Goal: Task Accomplishment & Management: Manage account settings

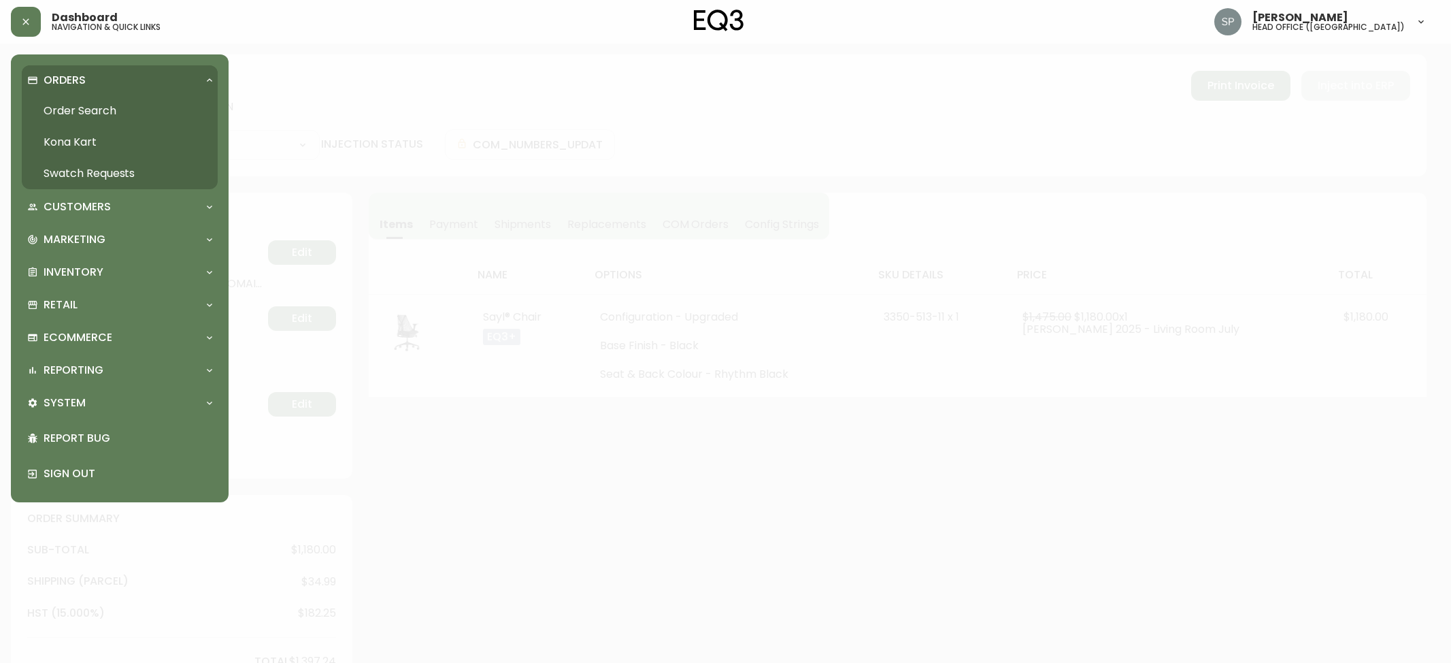
select select "PROCESSING"
click at [90, 101] on link "Order Search" at bounding box center [120, 110] width 196 height 31
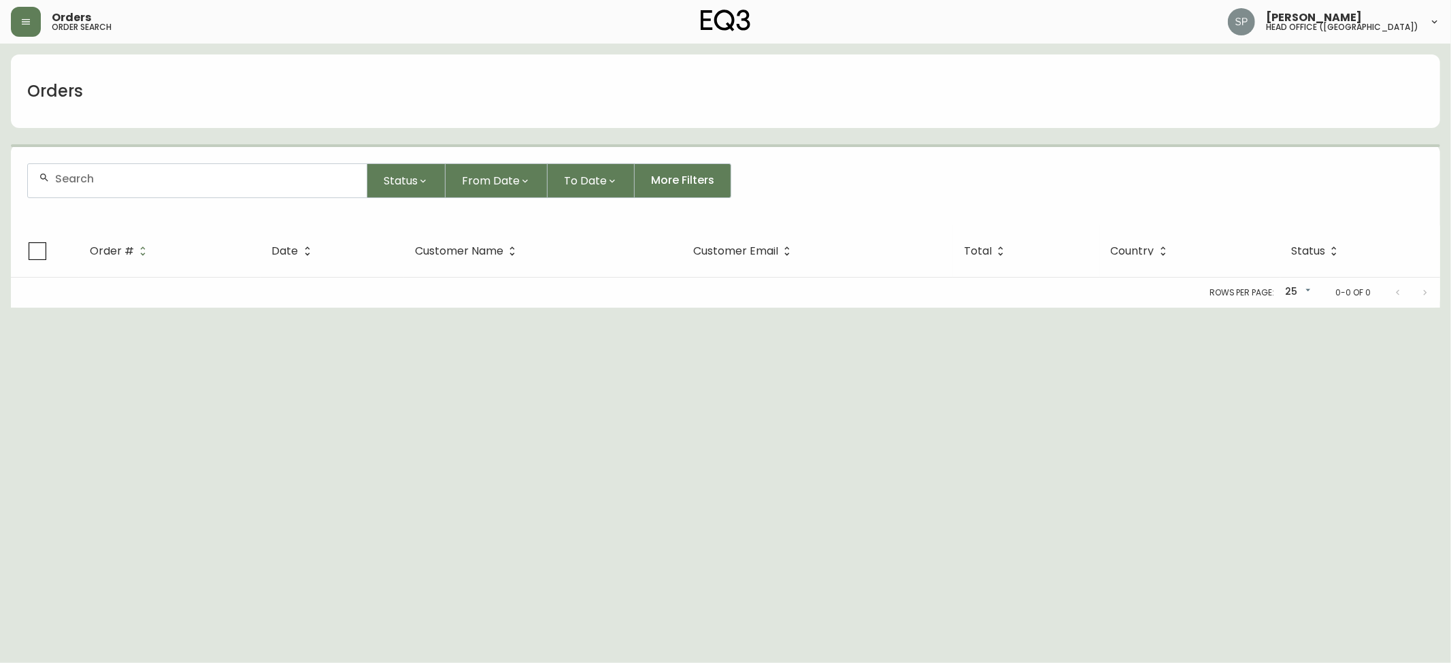
click at [186, 180] on input "text" at bounding box center [205, 178] width 301 height 13
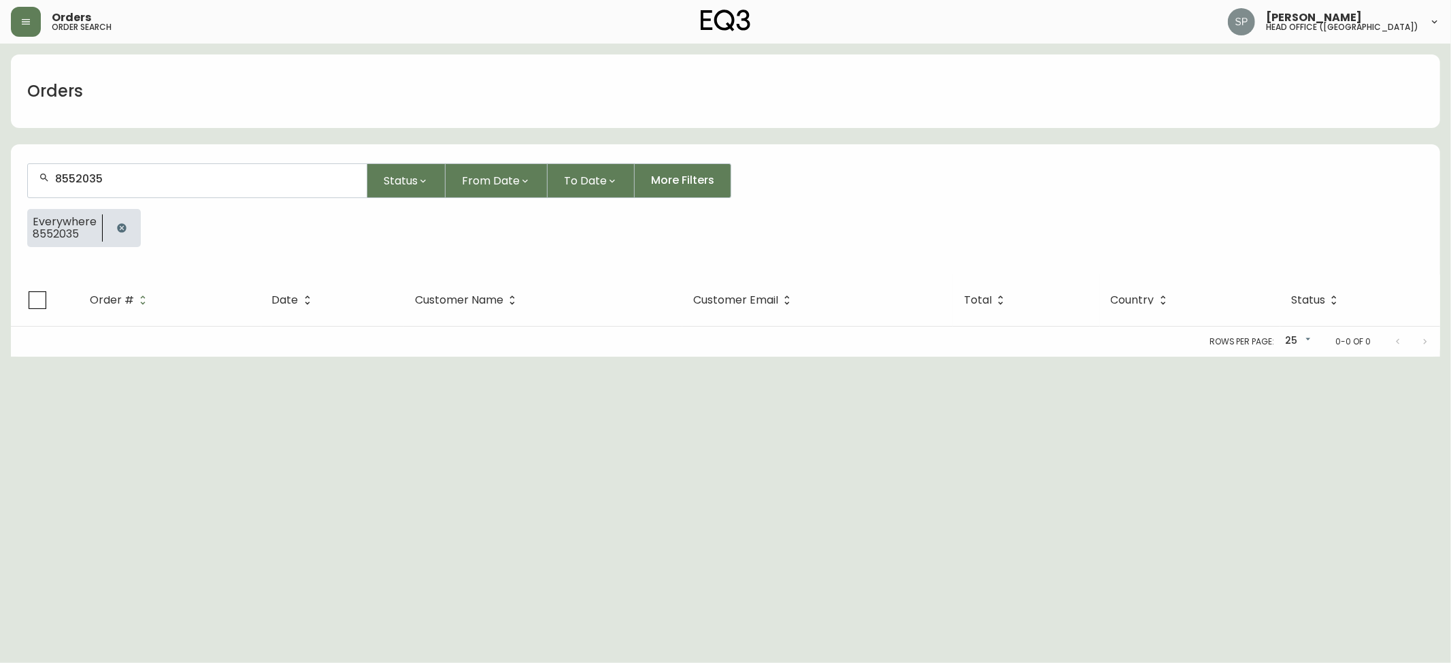
click at [218, 194] on div "8552035" at bounding box center [197, 180] width 339 height 33
type input "8551742"
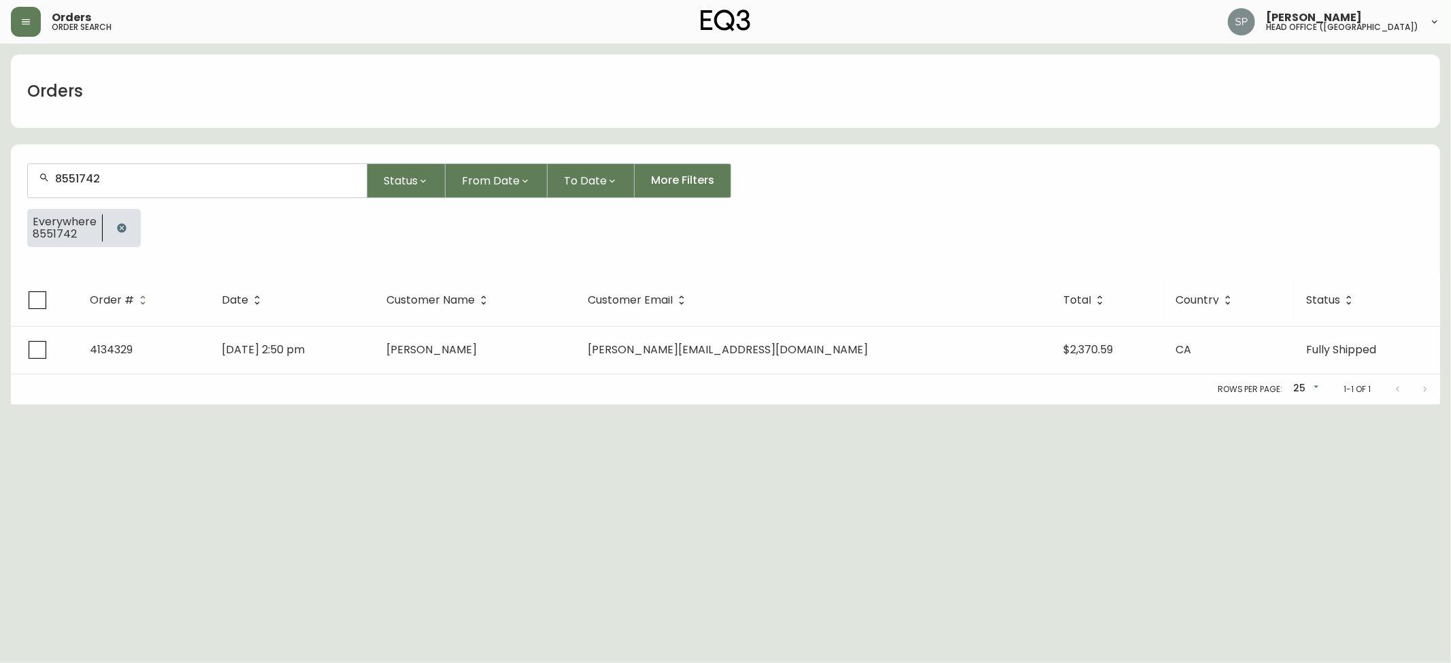
click at [163, 183] on input "8551742" at bounding box center [205, 178] width 301 height 13
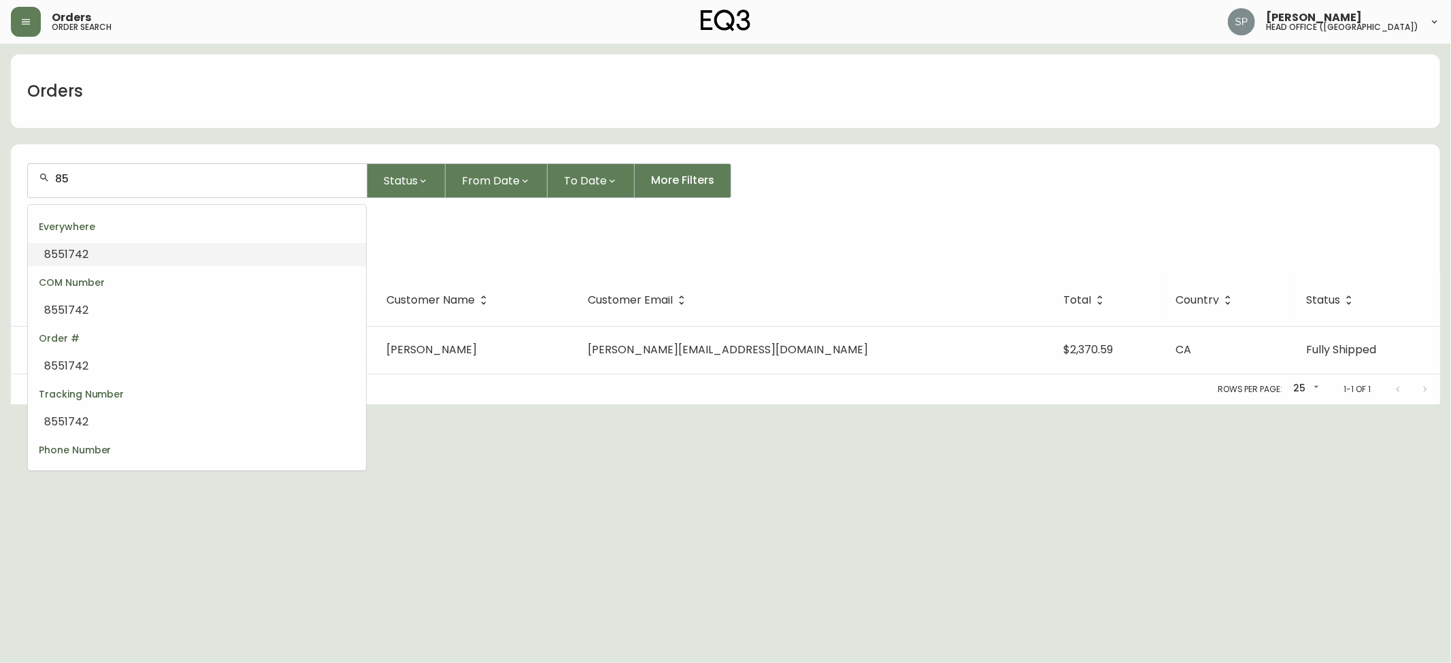
type input "8"
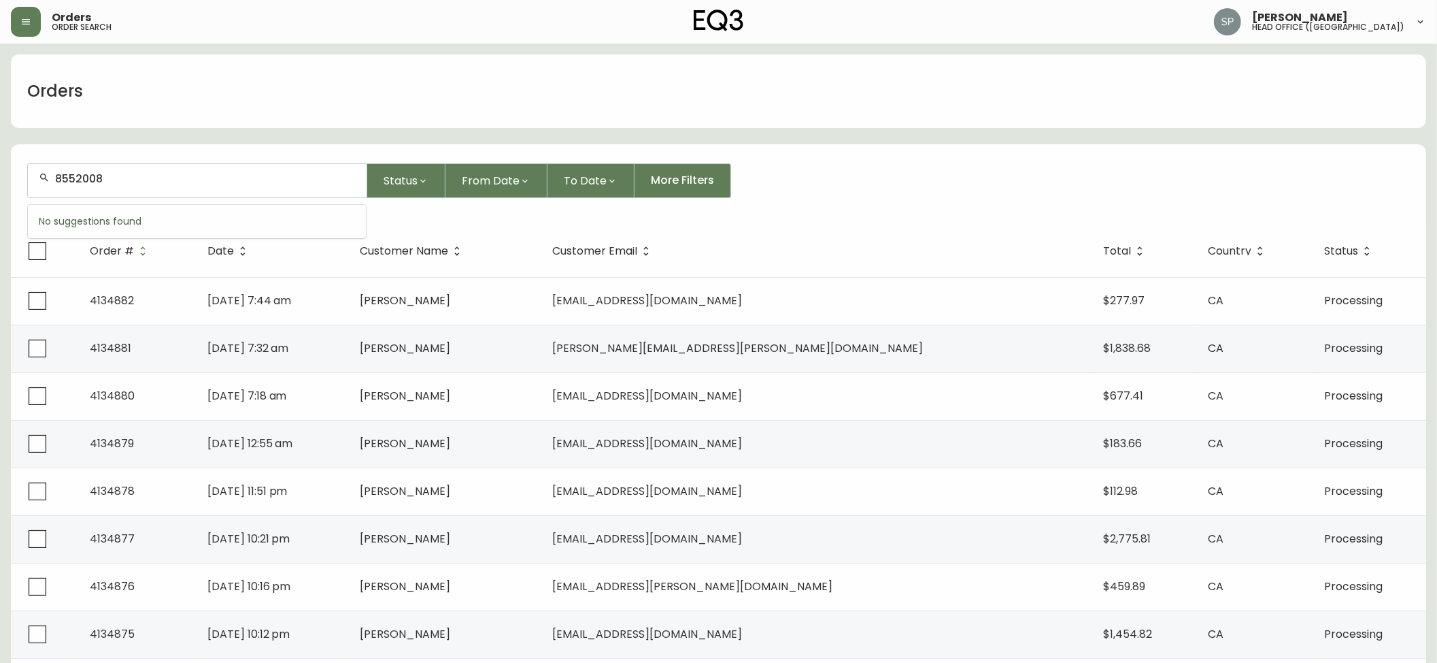
type input "8552008"
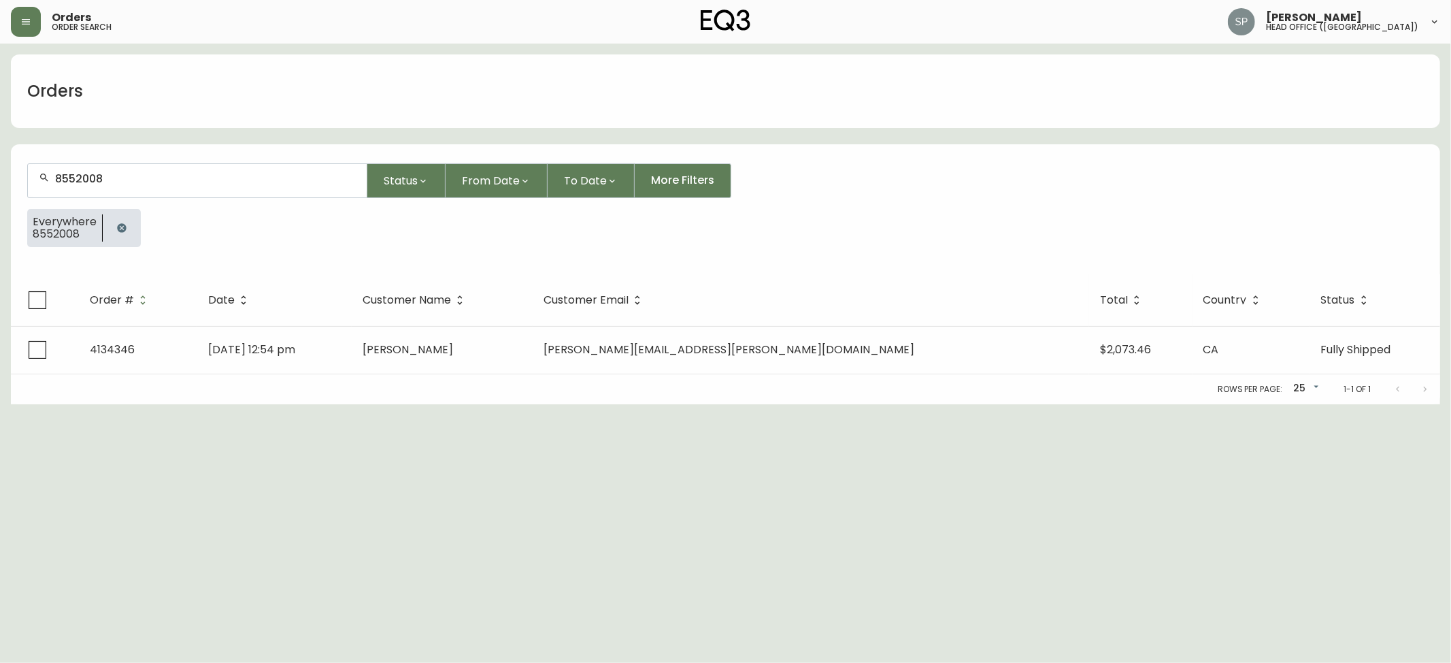
click at [178, 183] on input "8552008" at bounding box center [205, 178] width 301 height 13
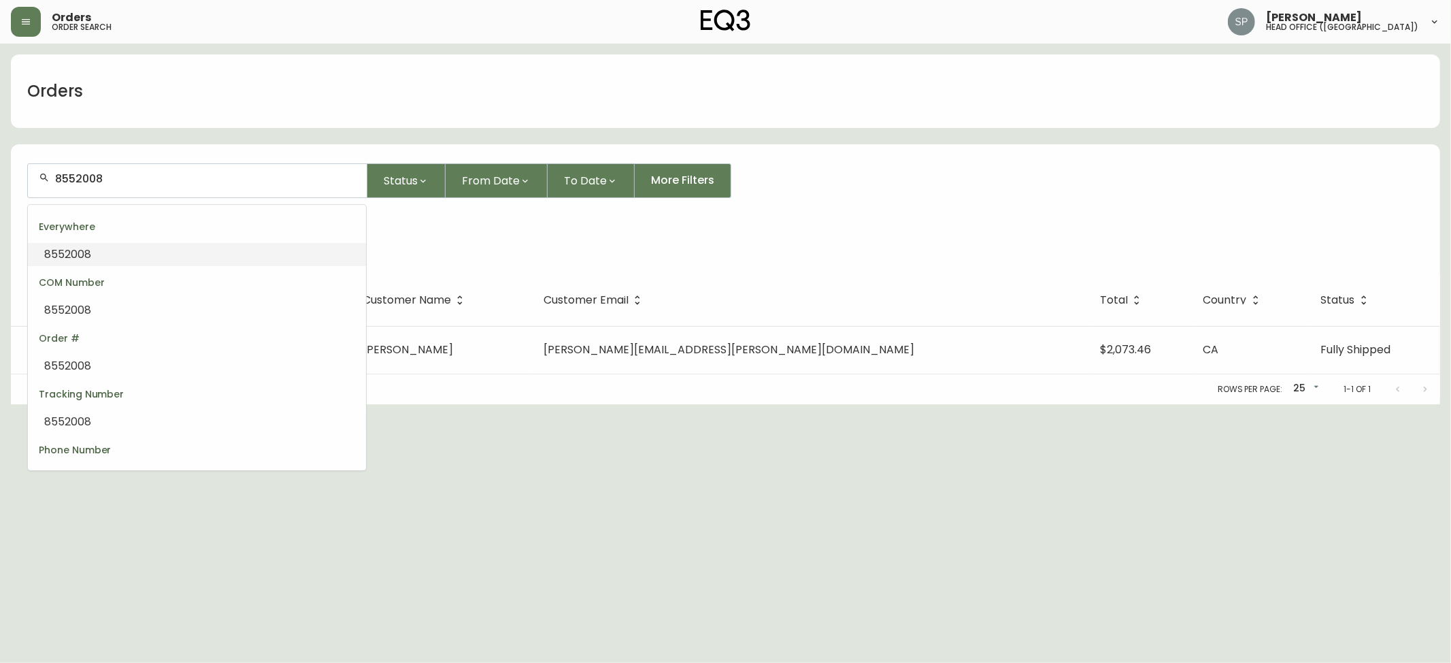
click at [178, 183] on input "8552008" at bounding box center [205, 178] width 301 height 13
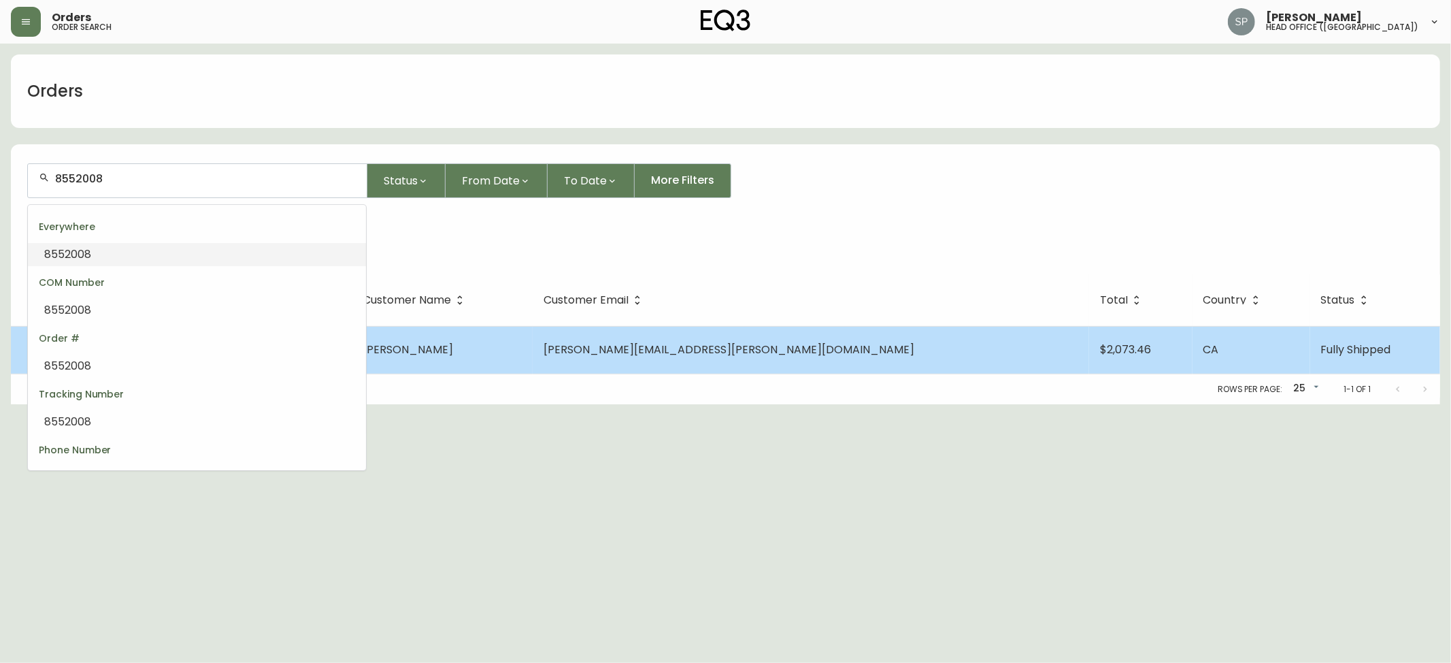
click at [517, 335] on td "[PERSON_NAME]" at bounding box center [442, 350] width 181 height 48
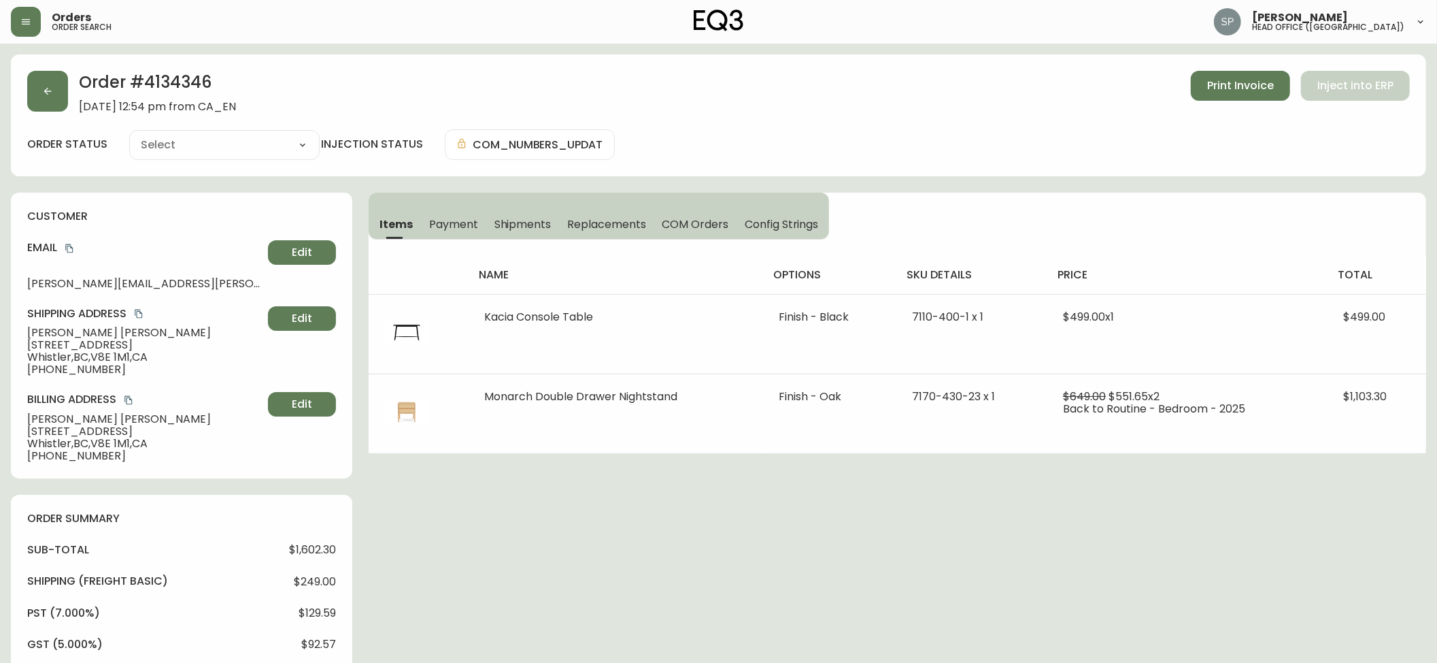
type input "Fully Shipped"
select select "FULLY_SHIPPED"
click at [52, 101] on button "button" at bounding box center [47, 91] width 41 height 41
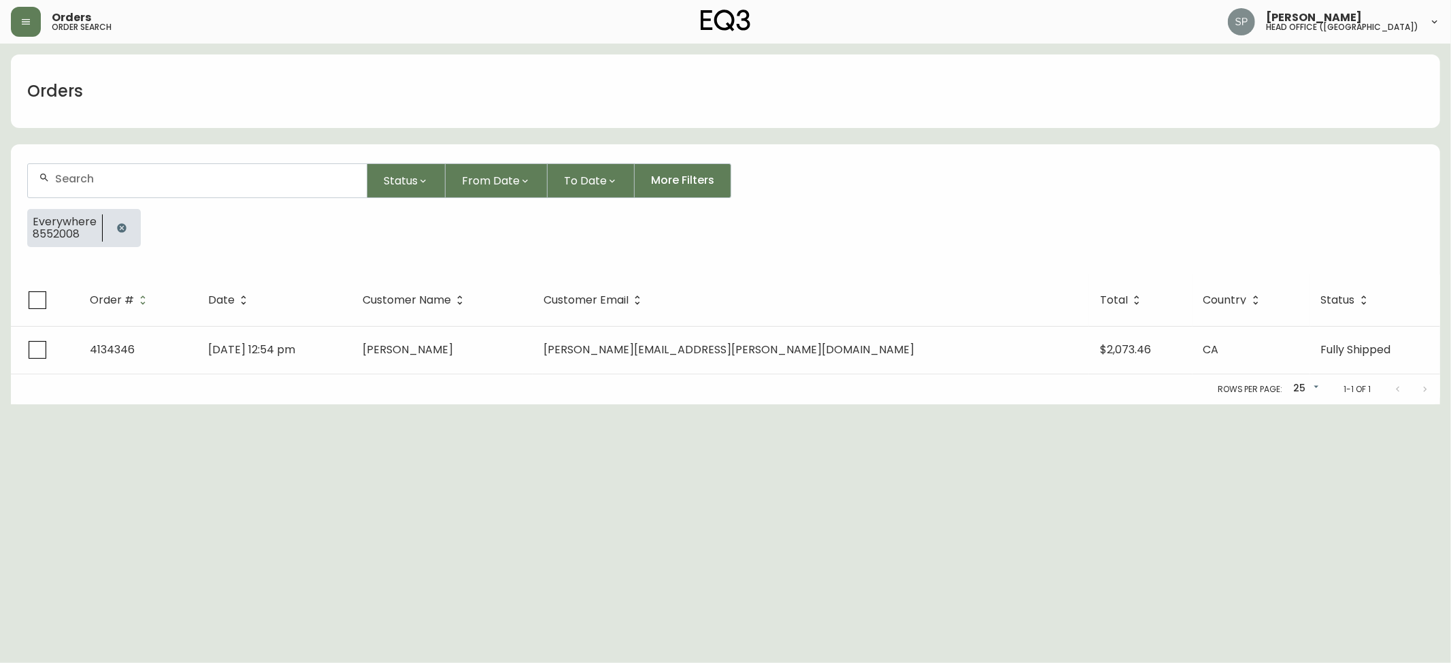
click at [134, 180] on input "text" at bounding box center [205, 178] width 301 height 13
type input "8510887"
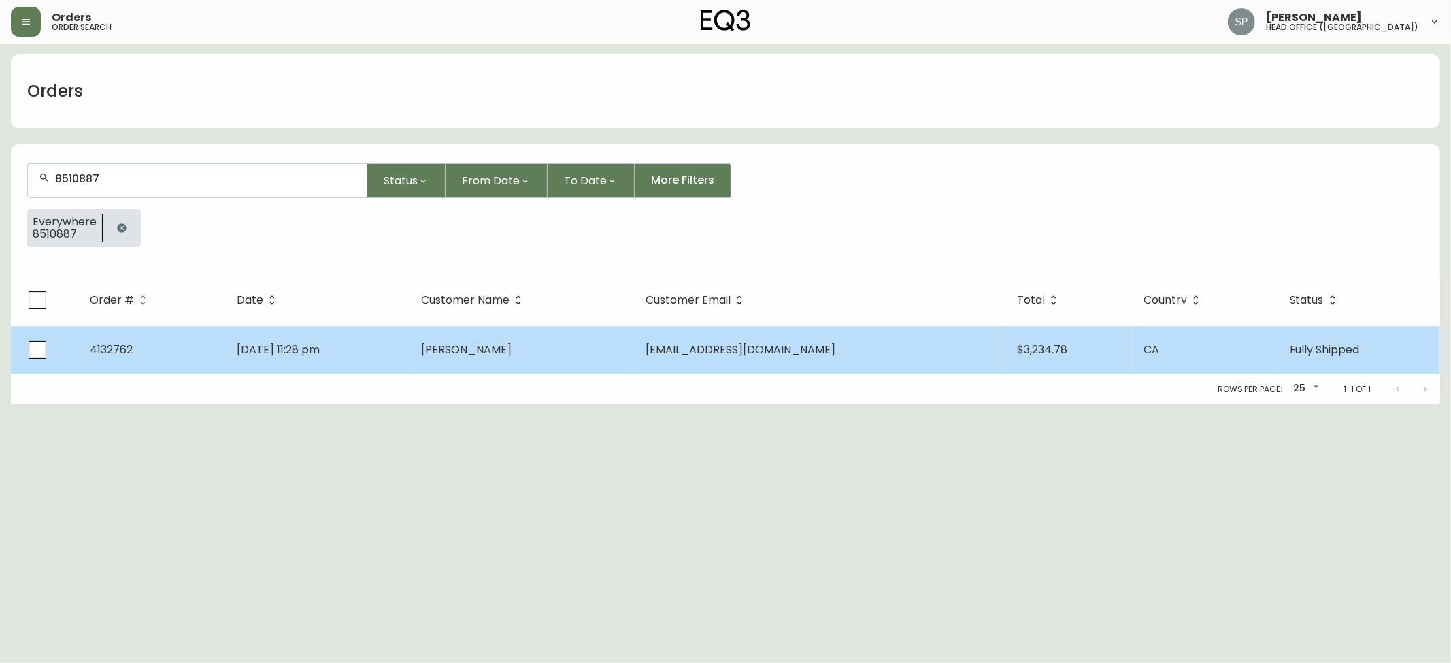
click at [401, 350] on td "[DATE] 11:28 pm" at bounding box center [318, 350] width 184 height 48
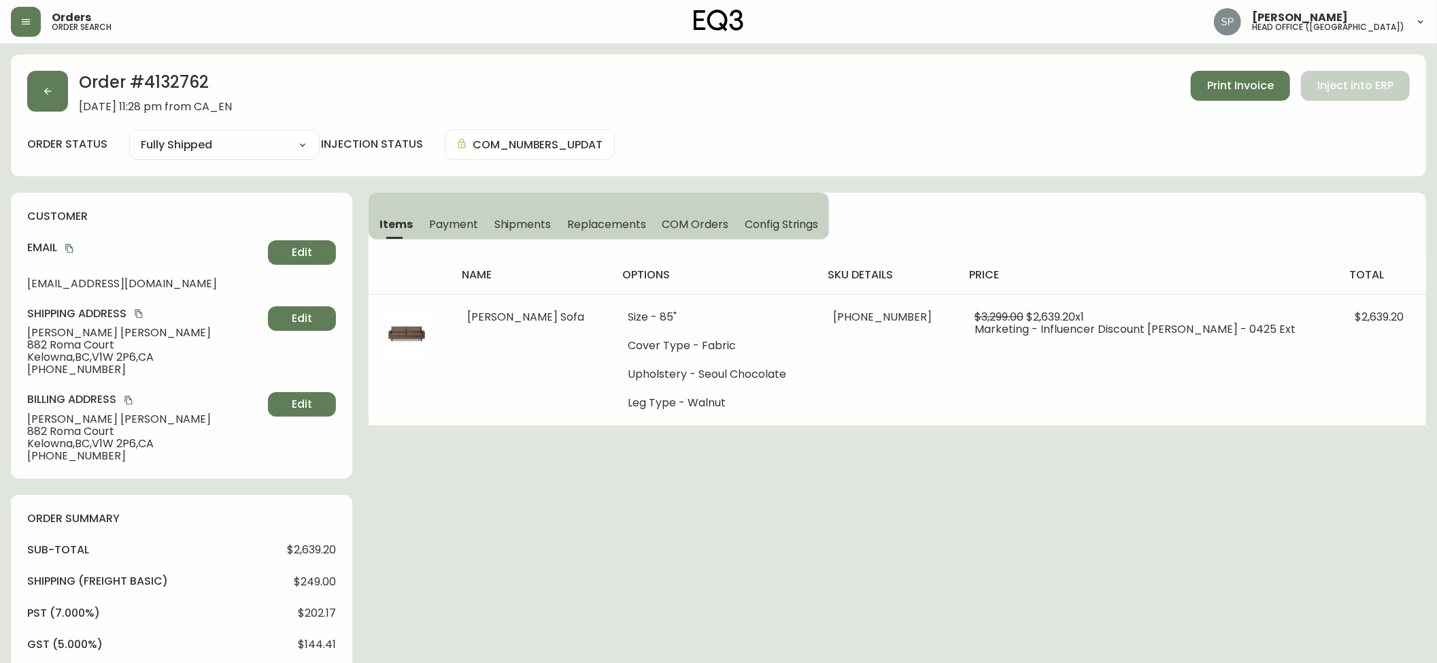
type input "Fully Shipped"
select select "FULLY_SHIPPED"
click at [106, 359] on span "Kelowna , [GEOGRAPHIC_DATA] , V1W 2P6 , [GEOGRAPHIC_DATA]" at bounding box center [144, 357] width 235 height 12
copy span "V1W"
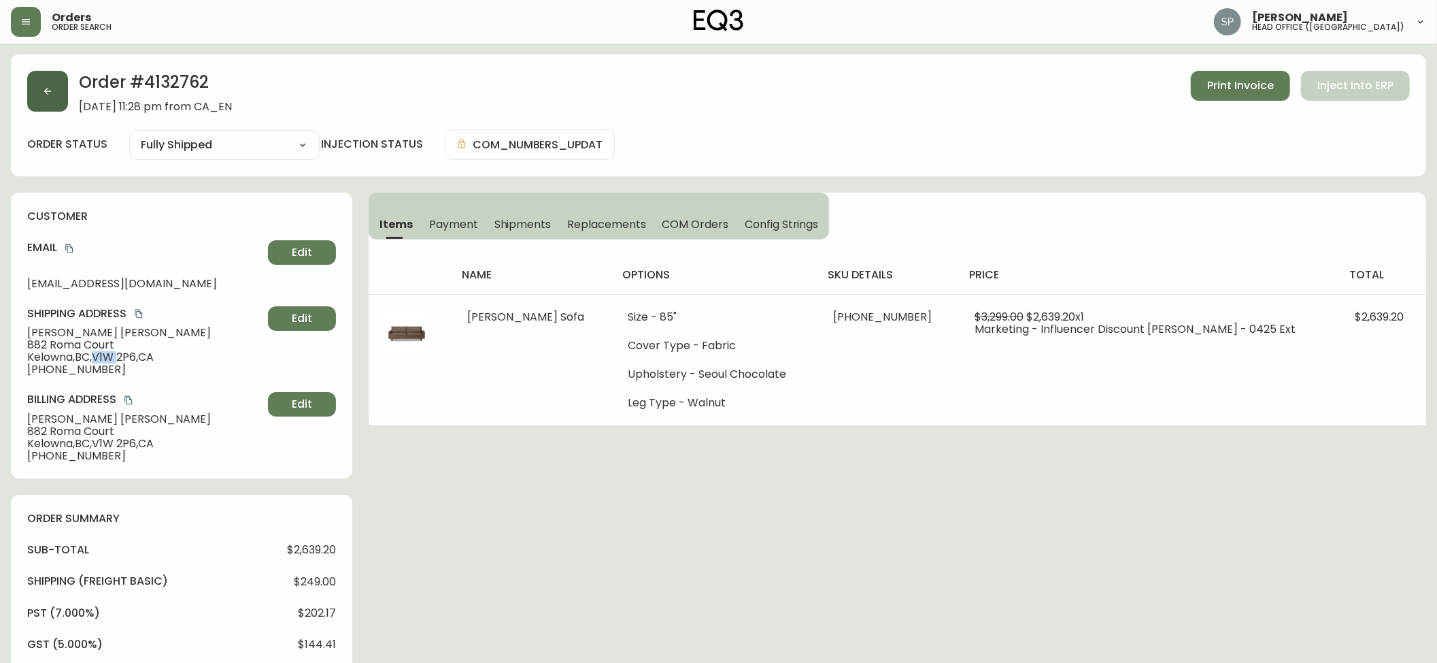
click at [53, 99] on button "button" at bounding box center [47, 91] width 41 height 41
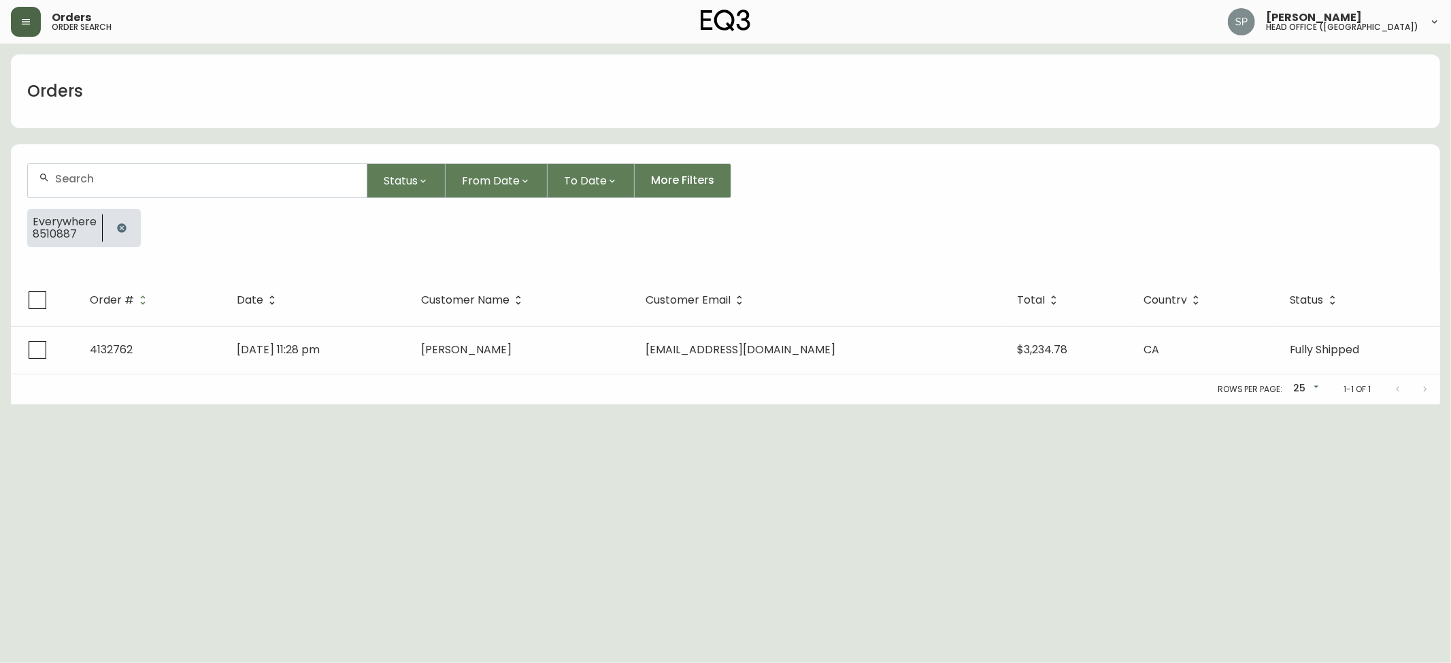
click at [23, 29] on button "button" at bounding box center [26, 22] width 30 height 30
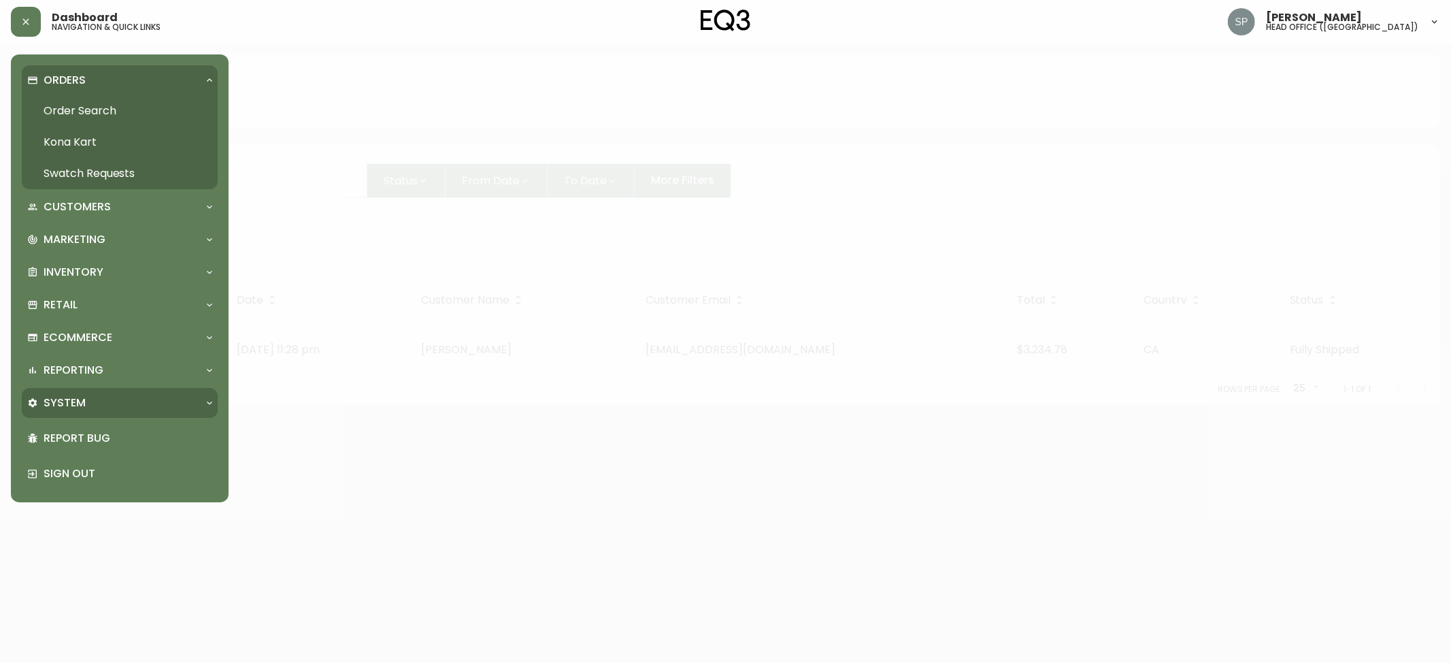
click at [84, 401] on p "System" at bounding box center [65, 402] width 42 height 15
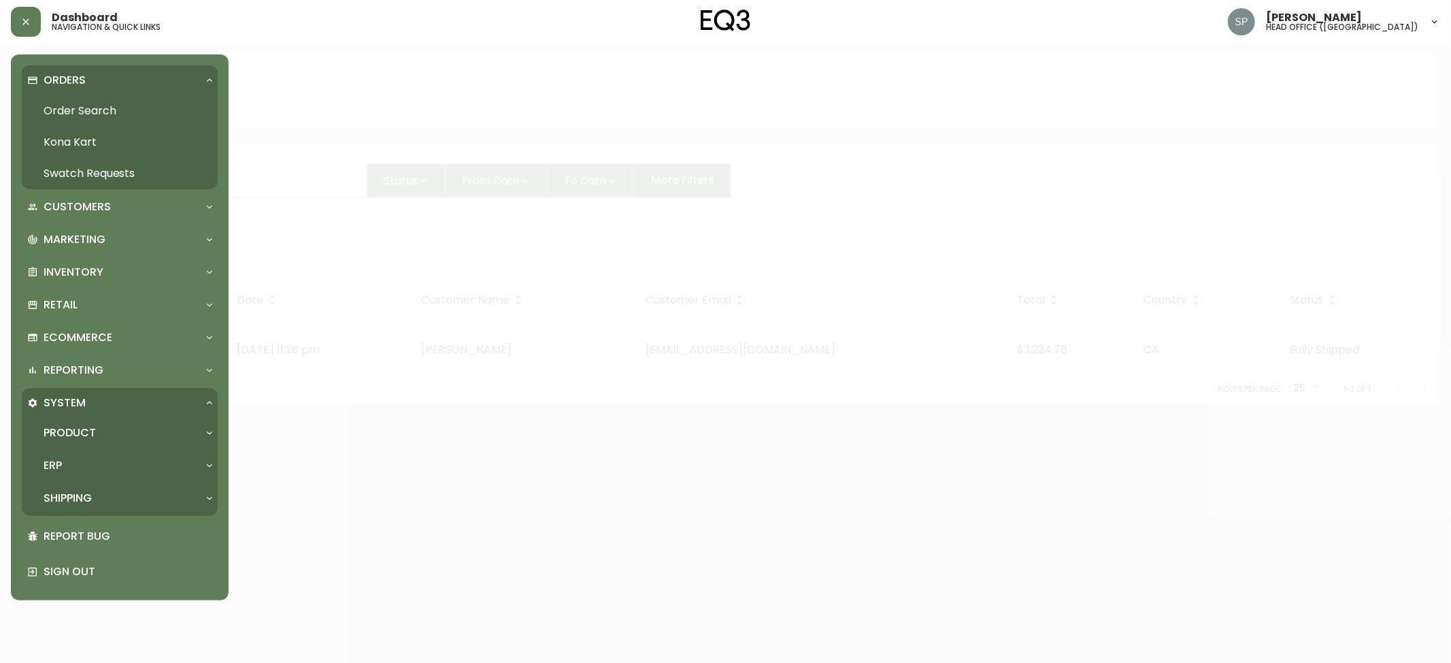
click at [94, 483] on div "Shipping" at bounding box center [120, 498] width 196 height 30
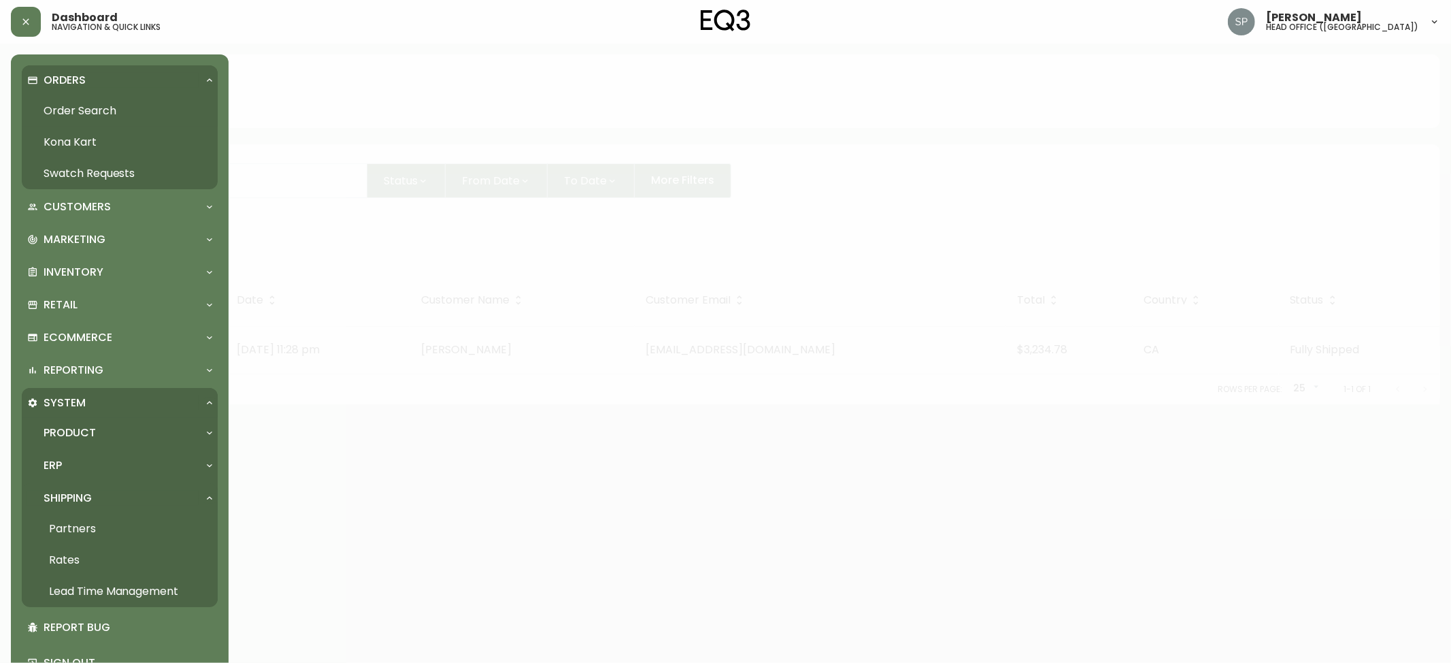
click at [85, 559] on link "Rates" at bounding box center [120, 559] width 196 height 31
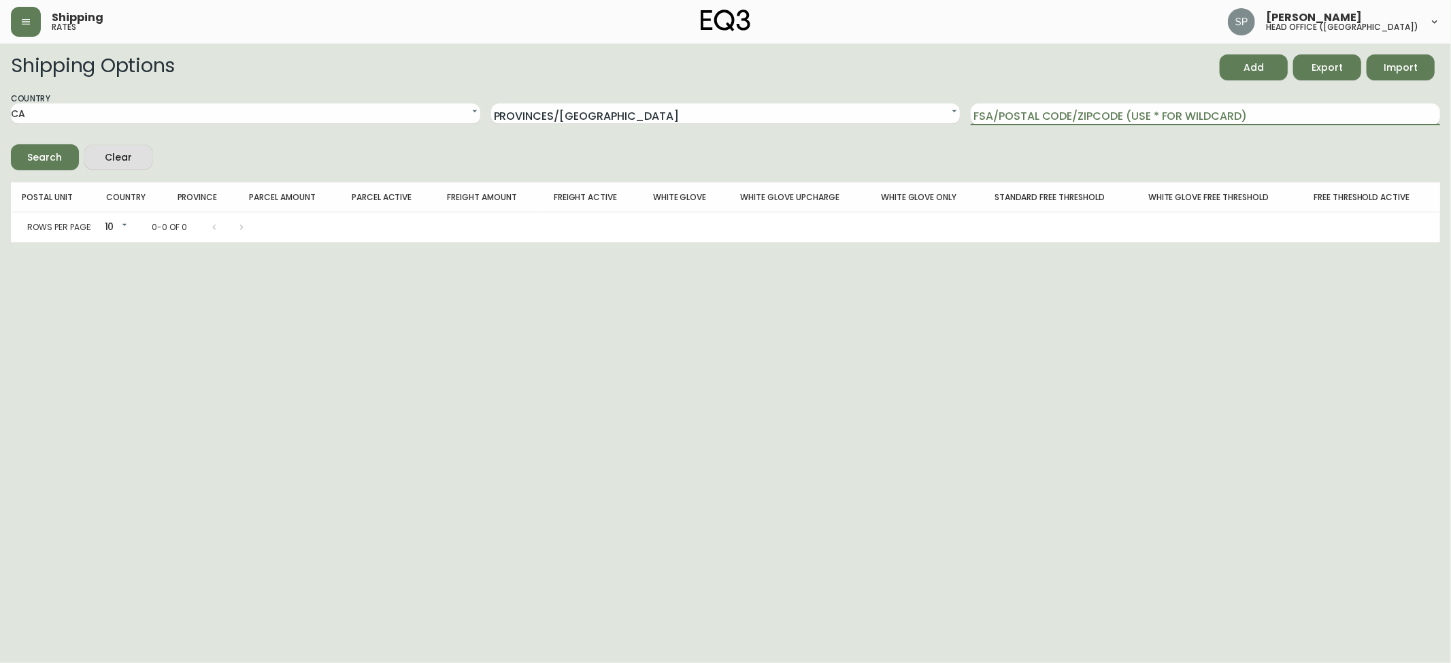
click at [1054, 120] on input "FSA/Postal Code/Zipcode (use * for wildcard)" at bounding box center [1205, 114] width 469 height 22
paste input "V1W"
type input "V1W"
click at [11, 144] on button "Search" at bounding box center [45, 157] width 68 height 26
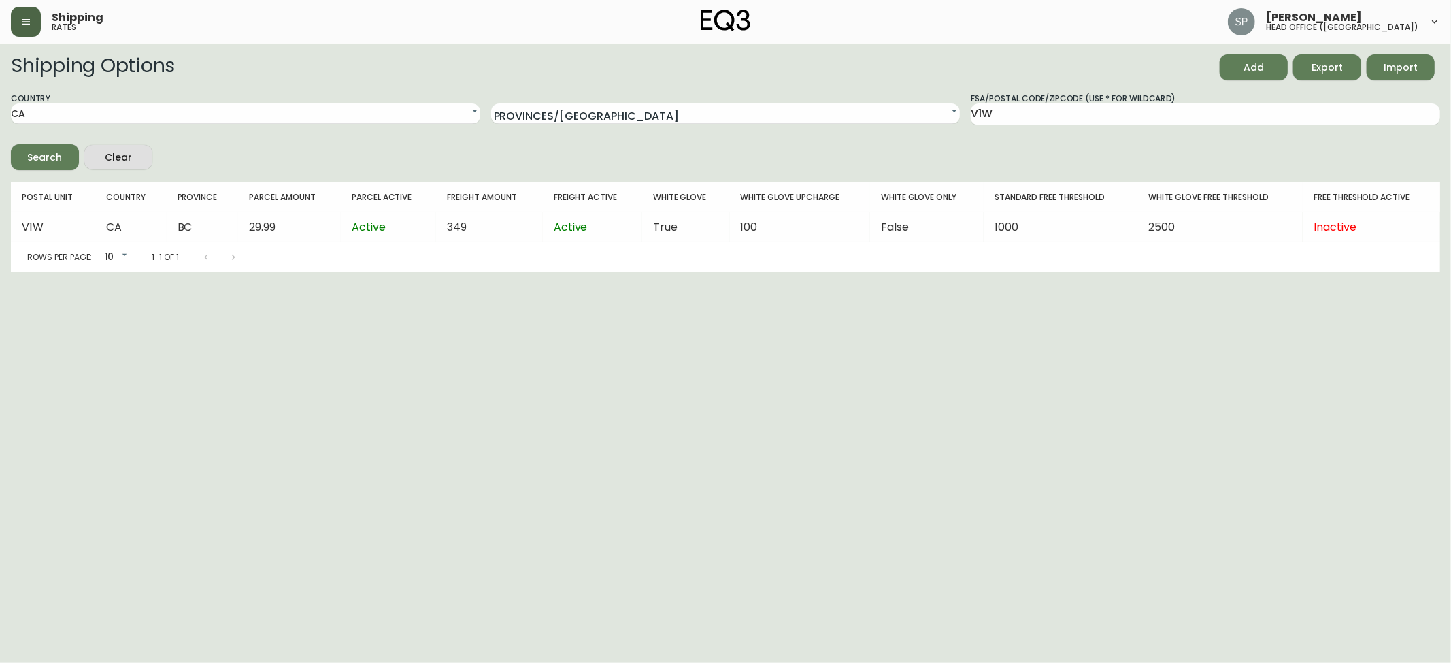
click at [24, 29] on button "button" at bounding box center [26, 22] width 30 height 30
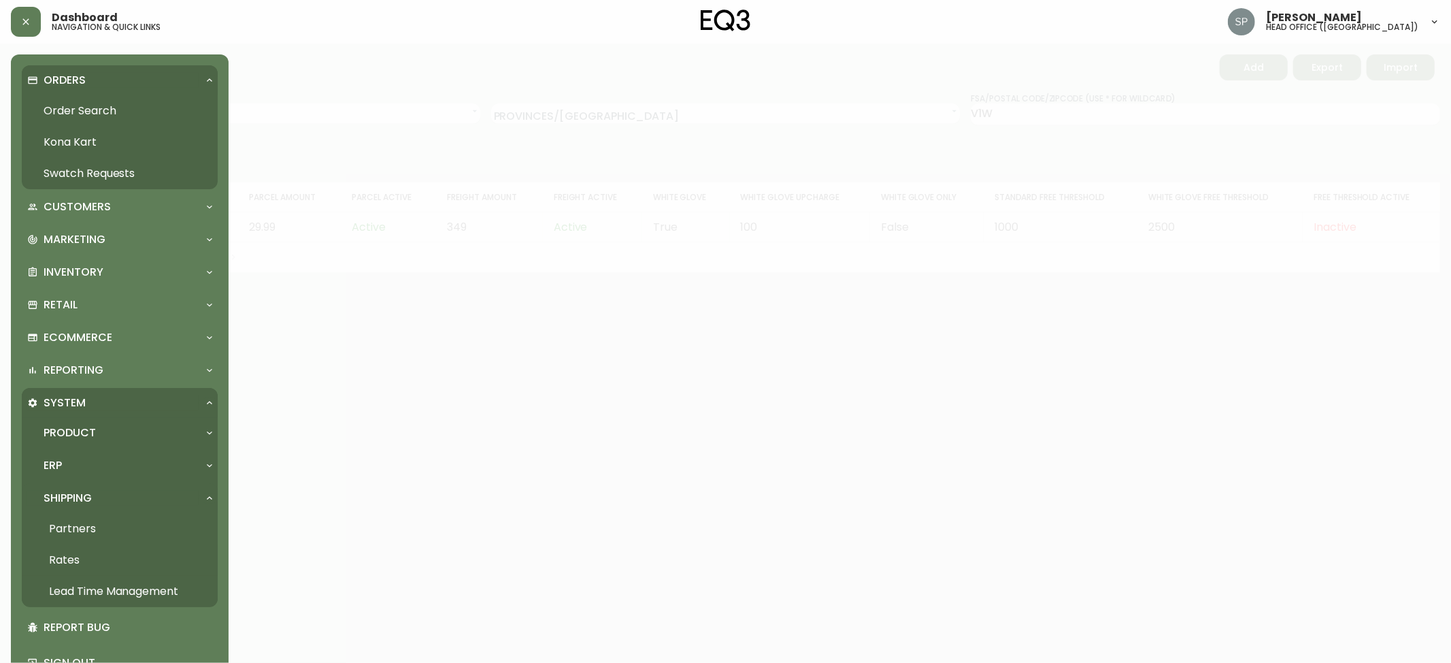
click at [58, 105] on link "Order Search" at bounding box center [120, 110] width 196 height 31
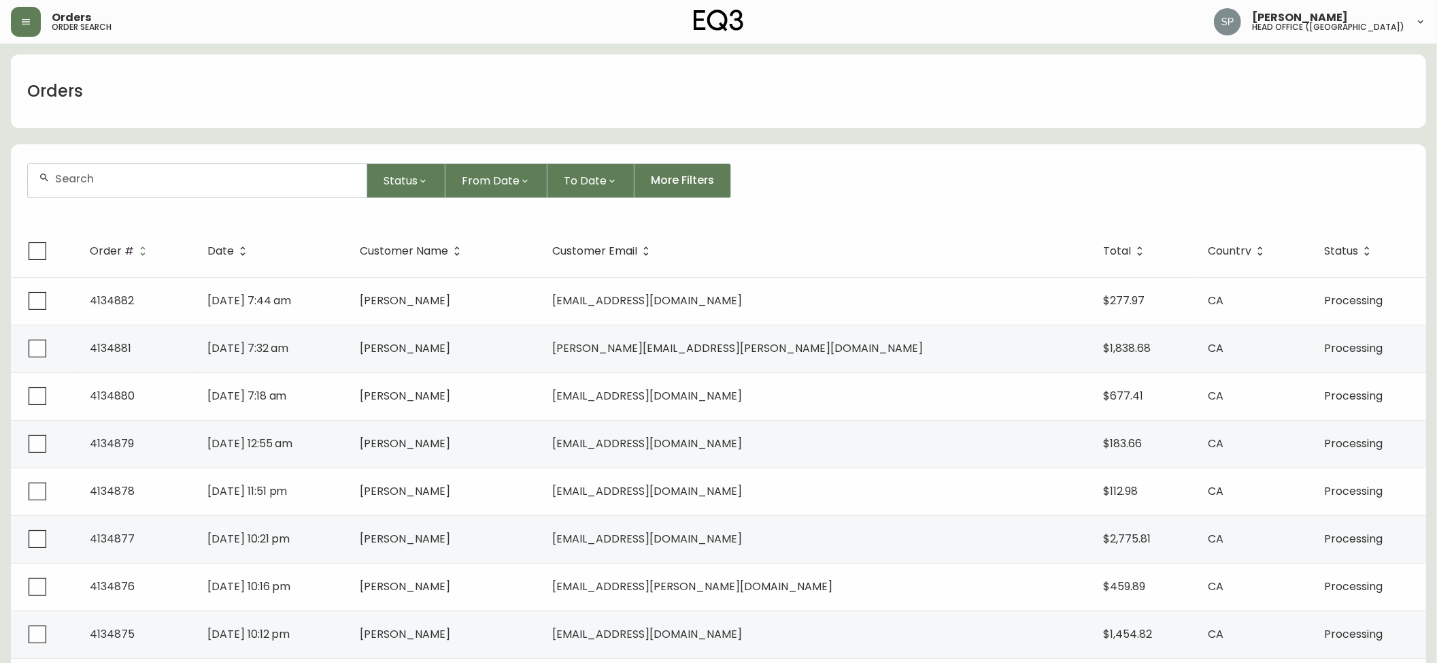
click at [86, 180] on input "text" at bounding box center [205, 178] width 301 height 13
type input "8548729"
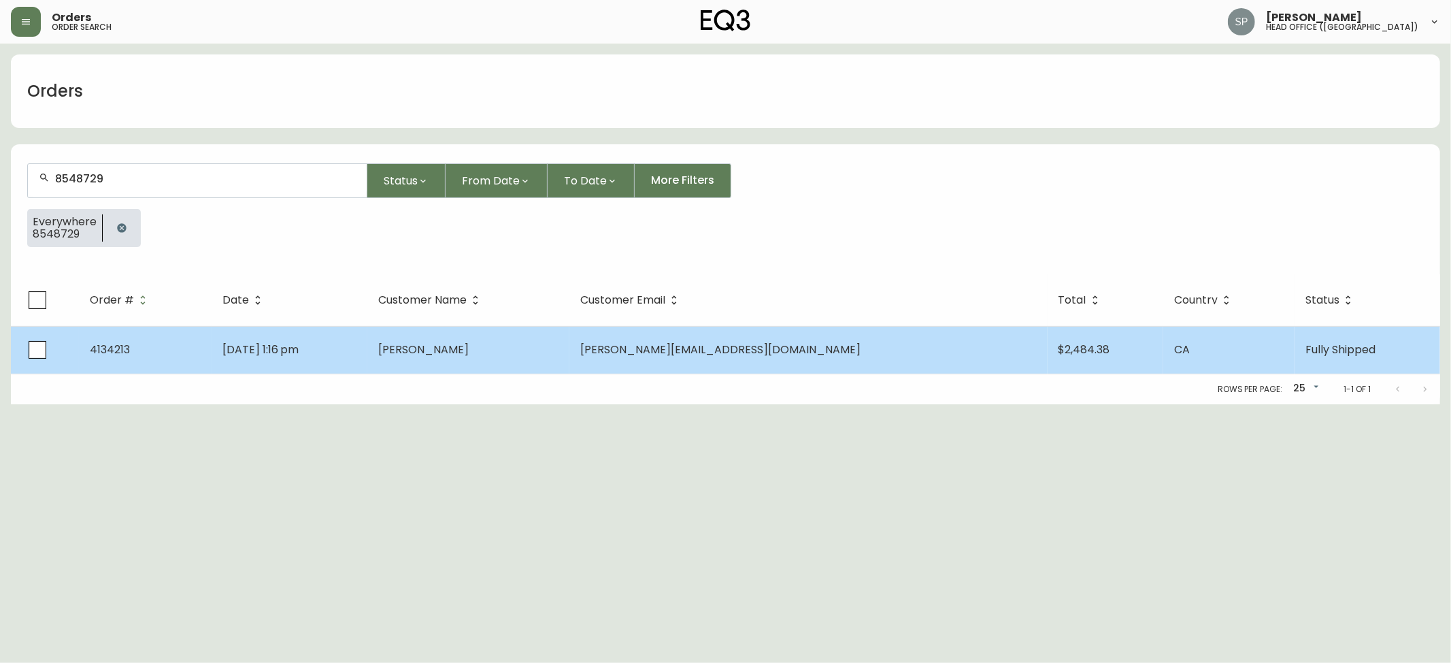
click at [273, 335] on td "[DATE] 1:16 pm" at bounding box center [290, 350] width 156 height 48
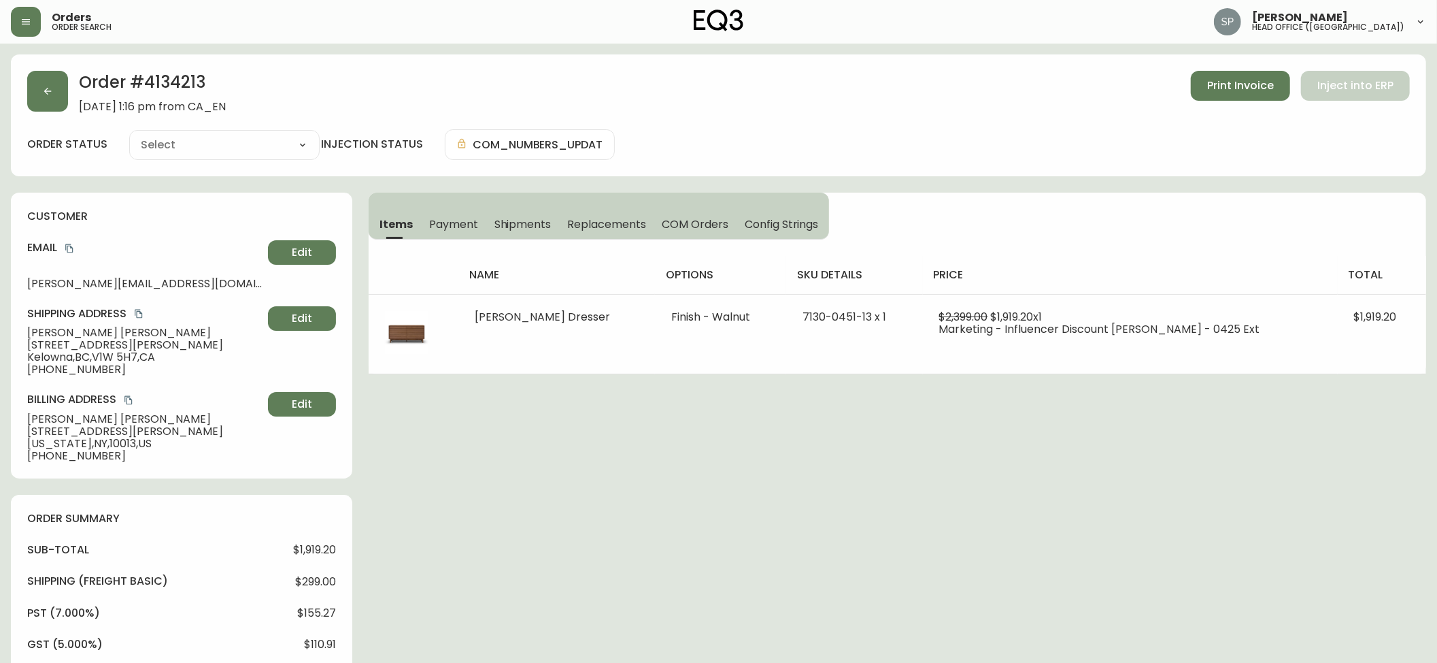
type input "Fully Shipped"
select select "FULLY_SHIPPED"
click at [49, 102] on button "button" at bounding box center [47, 91] width 41 height 41
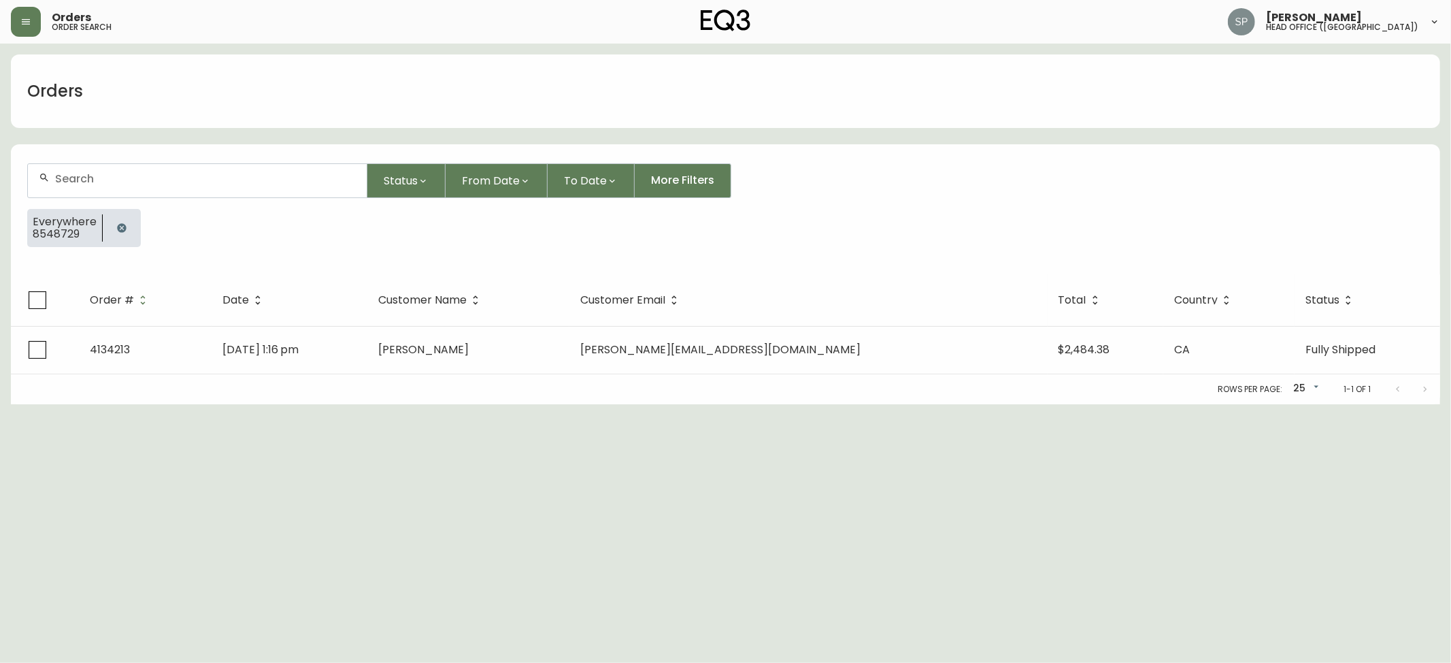
click at [107, 166] on div at bounding box center [197, 180] width 339 height 33
type input "8549067"
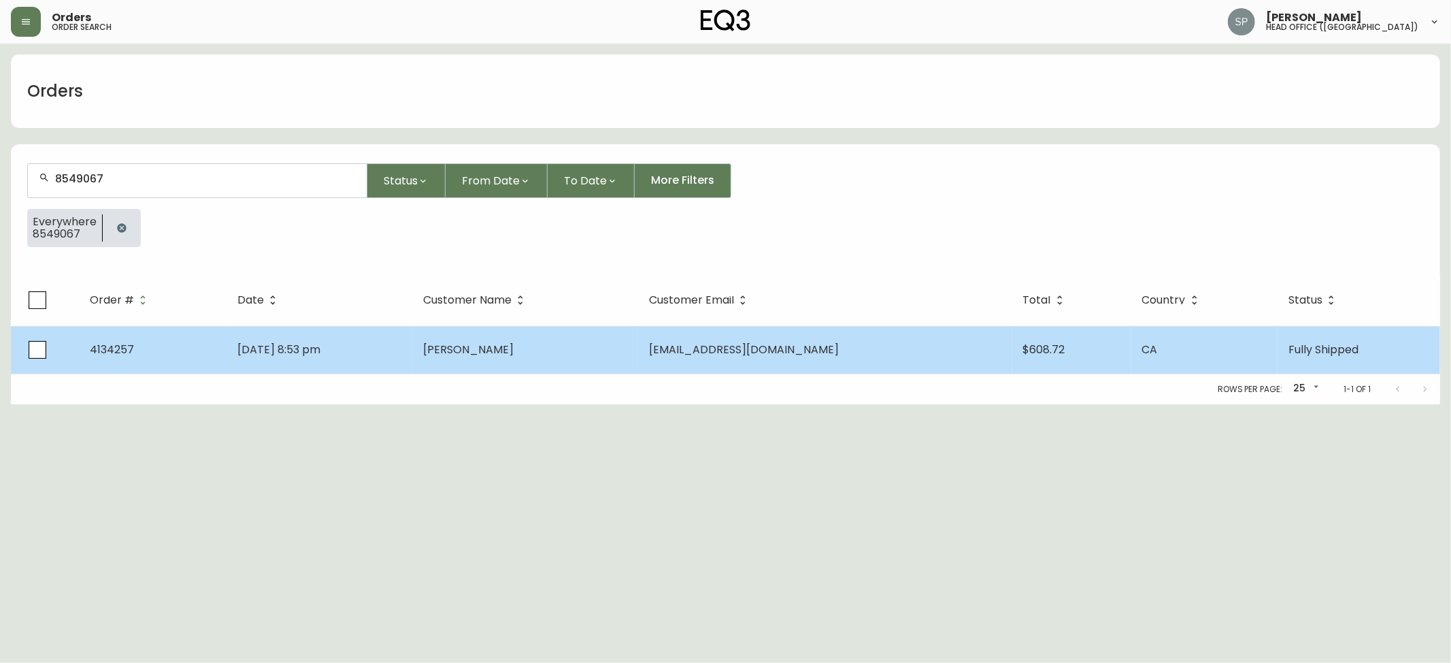
click at [227, 348] on td "[DATE] 8:53 pm" at bounding box center [319, 350] width 185 height 48
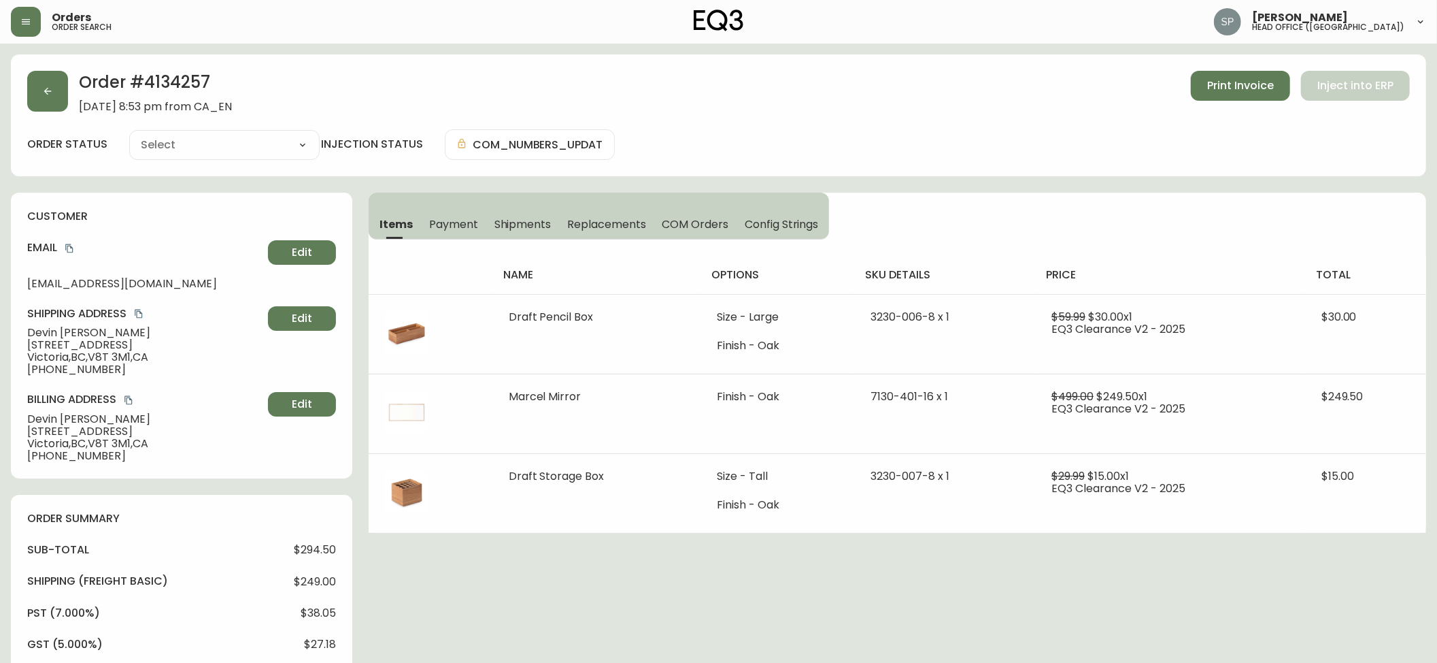
type input "Fully Shipped"
select select "FULLY_SHIPPED"
click at [105, 357] on span "Victoria , [GEOGRAPHIC_DATA] , V8T 3M1 , [GEOGRAPHIC_DATA]" at bounding box center [144, 357] width 235 height 12
copy span "V8T"
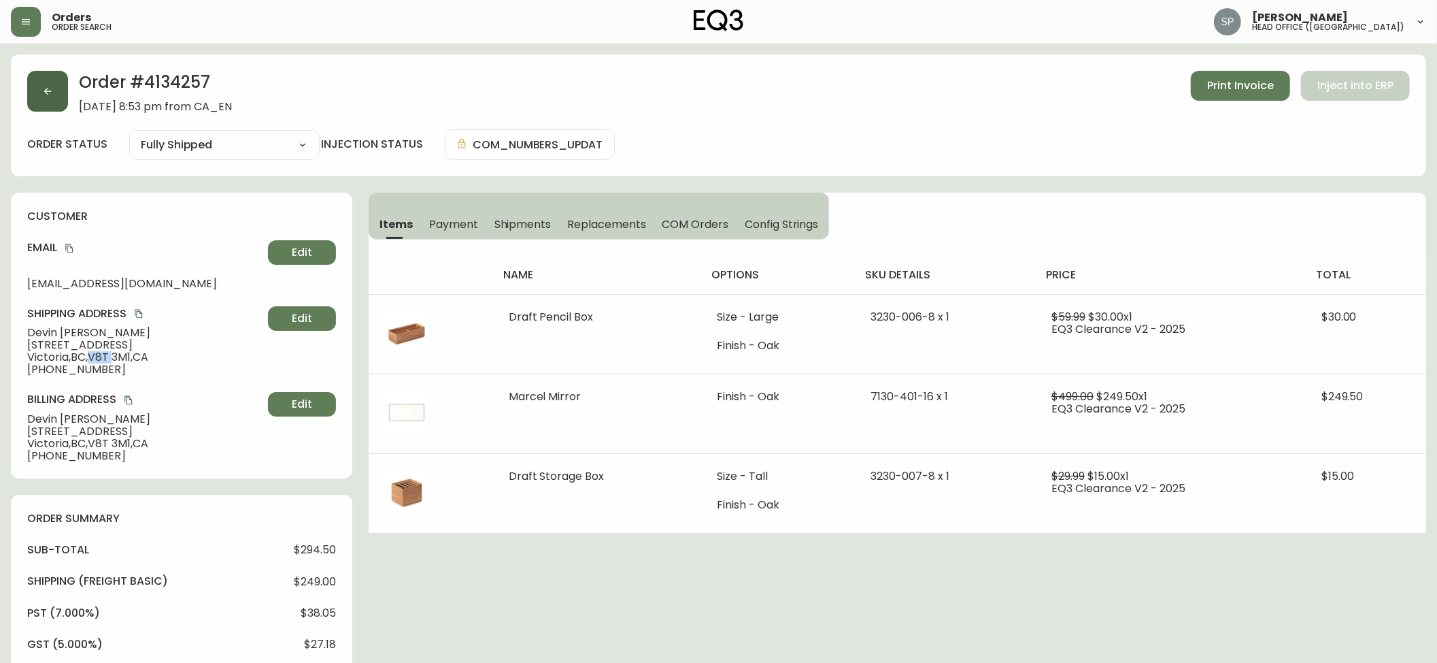
click at [42, 88] on icon "button" at bounding box center [47, 91] width 11 height 11
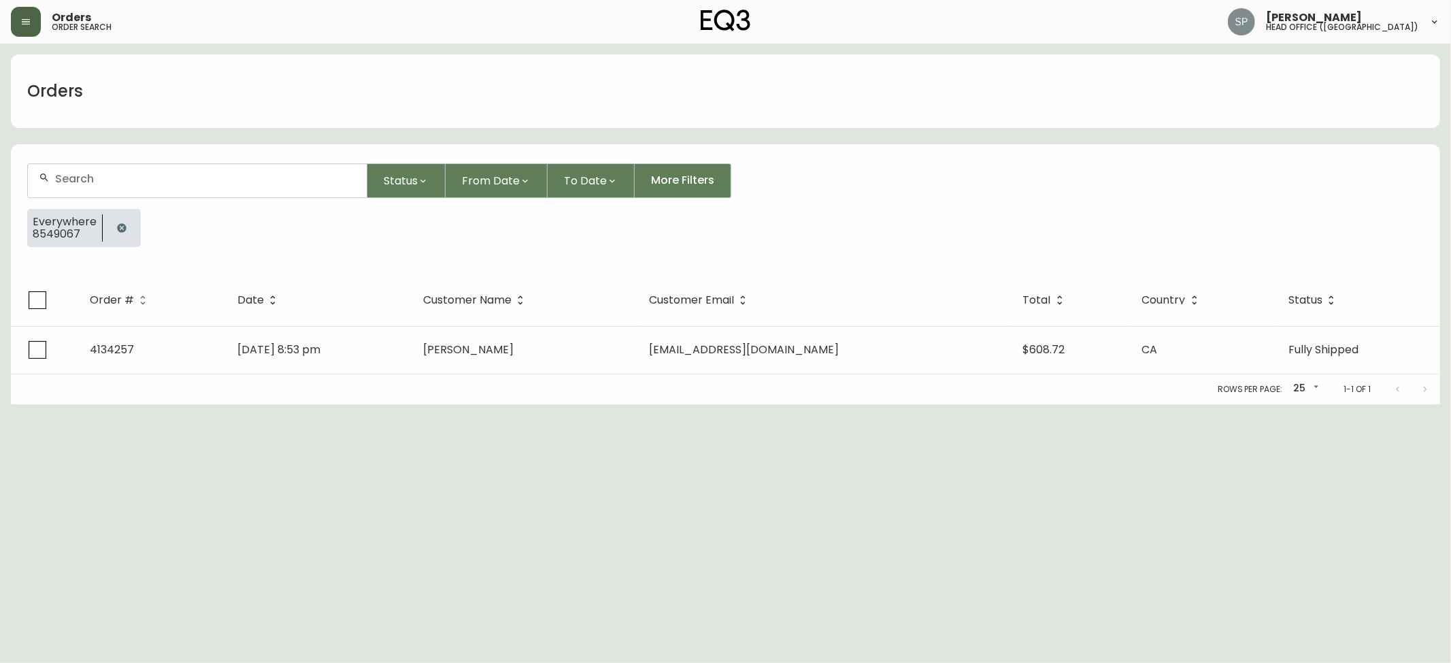
click at [26, 31] on button "button" at bounding box center [26, 22] width 30 height 30
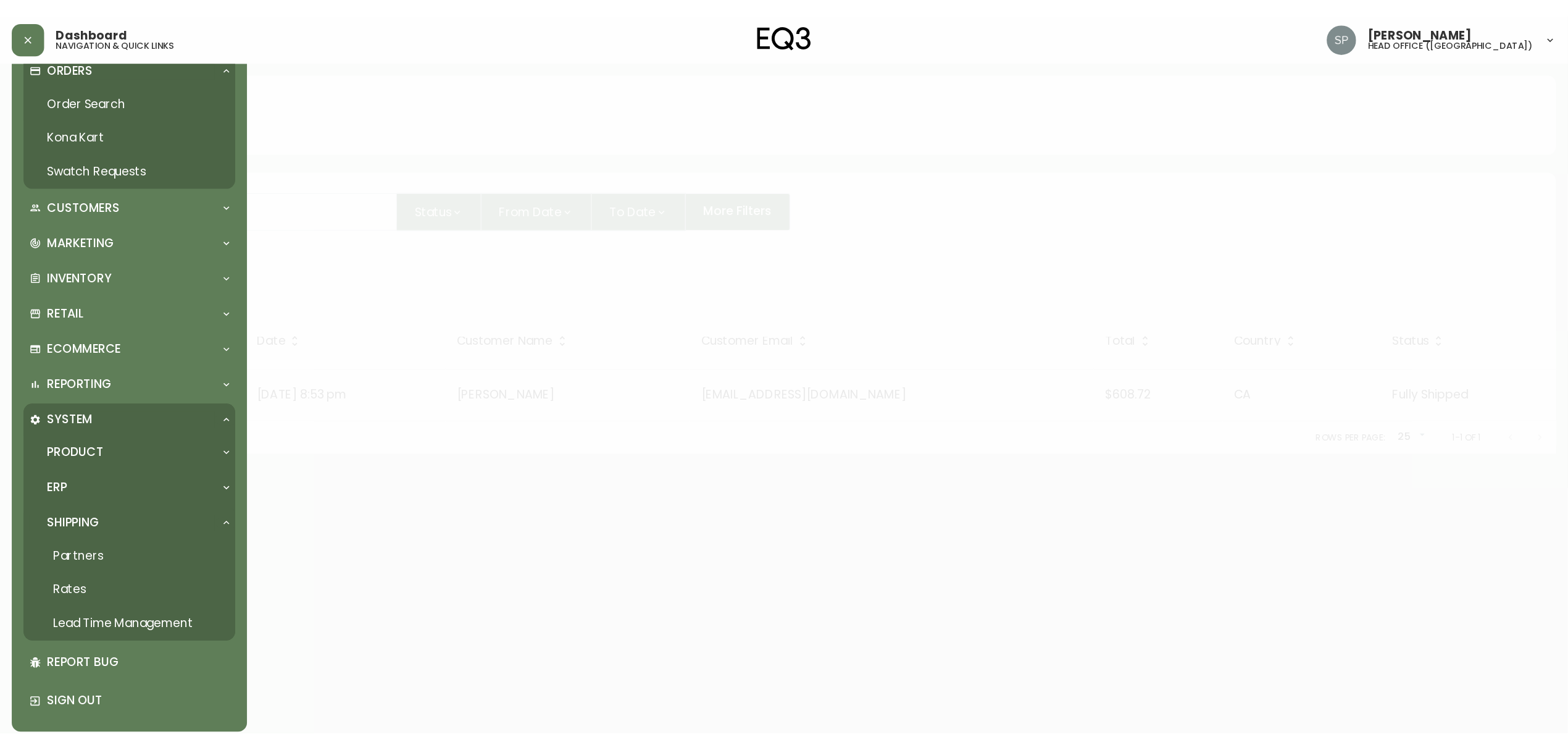
scroll to position [35, 0]
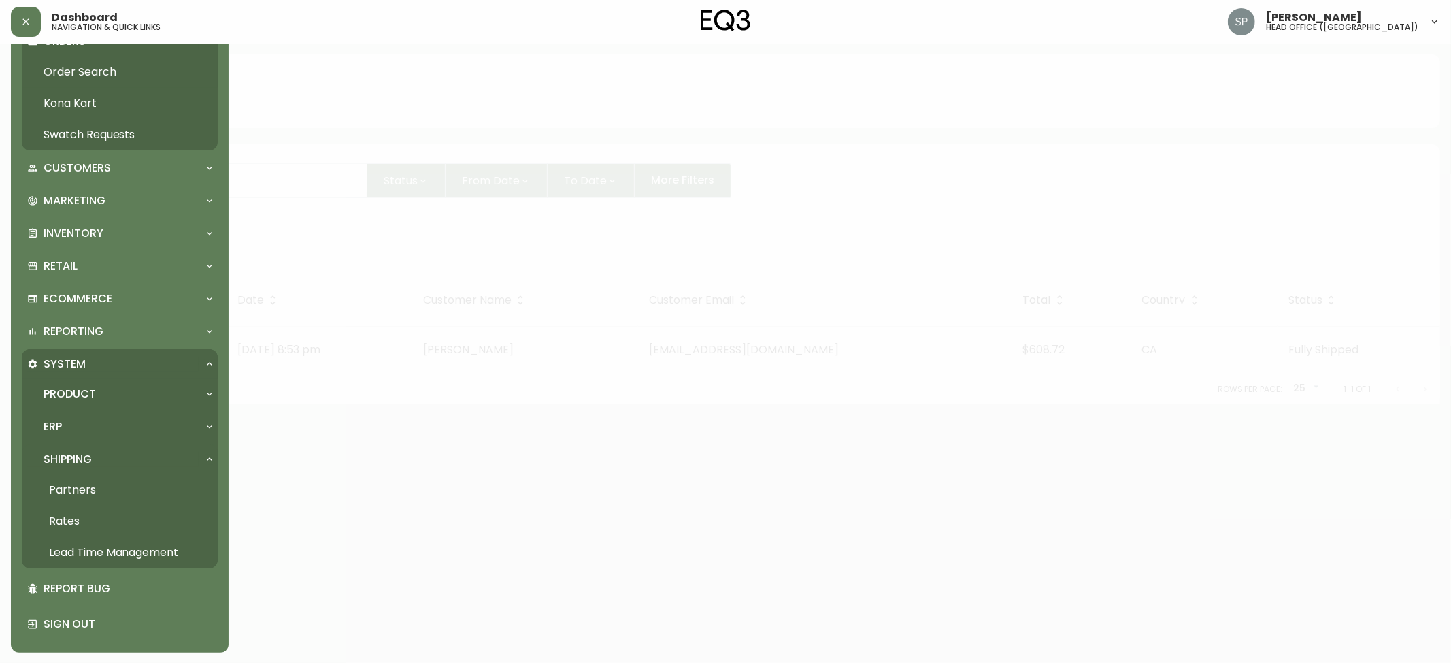
click at [74, 517] on link "Rates" at bounding box center [120, 520] width 196 height 31
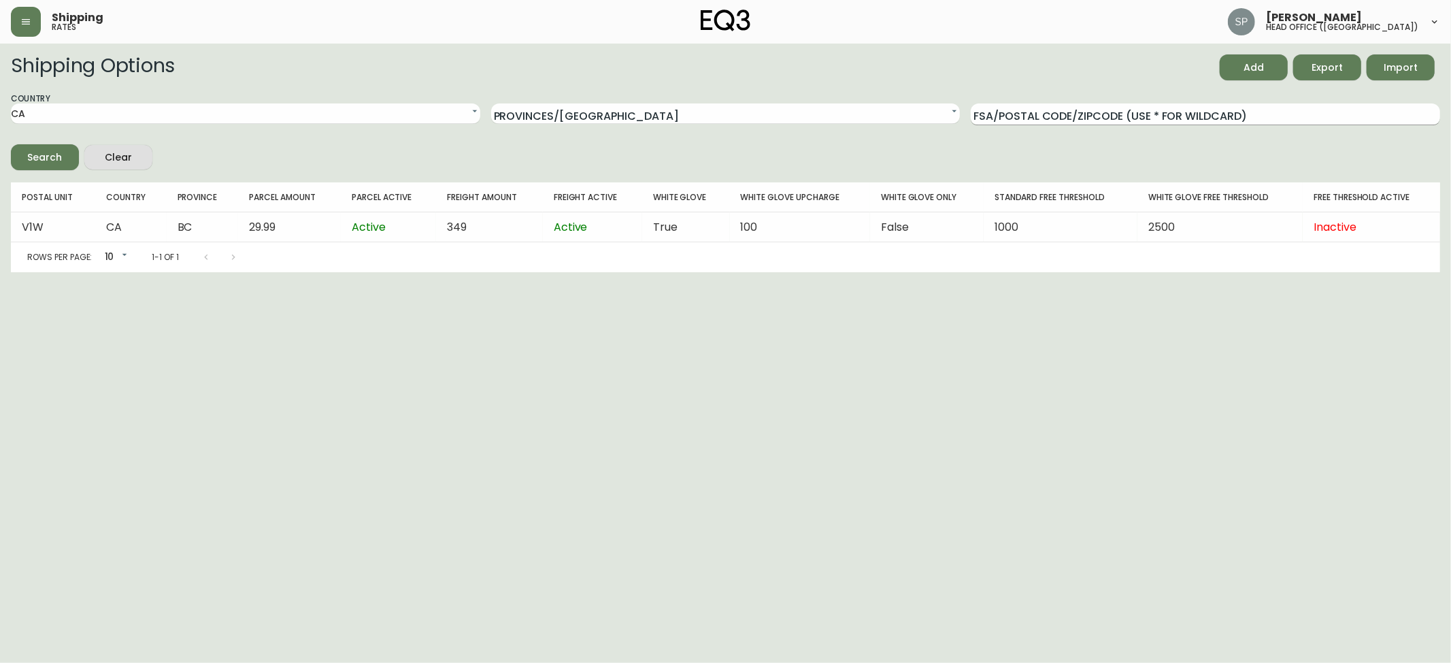
click at [1166, 112] on input "FSA/Postal Code/Zipcode (use * for wildcard)" at bounding box center [1205, 114] width 469 height 22
paste input "V8T"
type input "V8T"
click at [11, 144] on button "Search" at bounding box center [45, 157] width 68 height 26
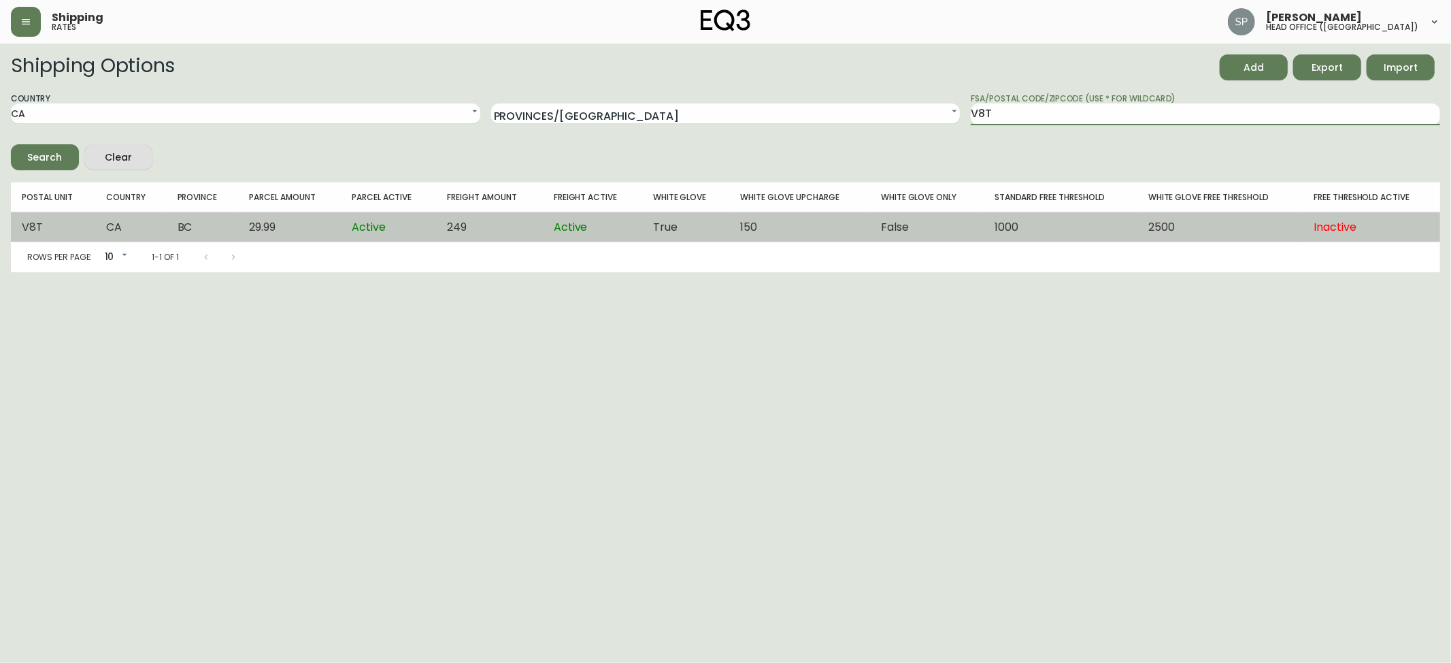
click at [452, 238] on td "249" at bounding box center [489, 227] width 107 height 30
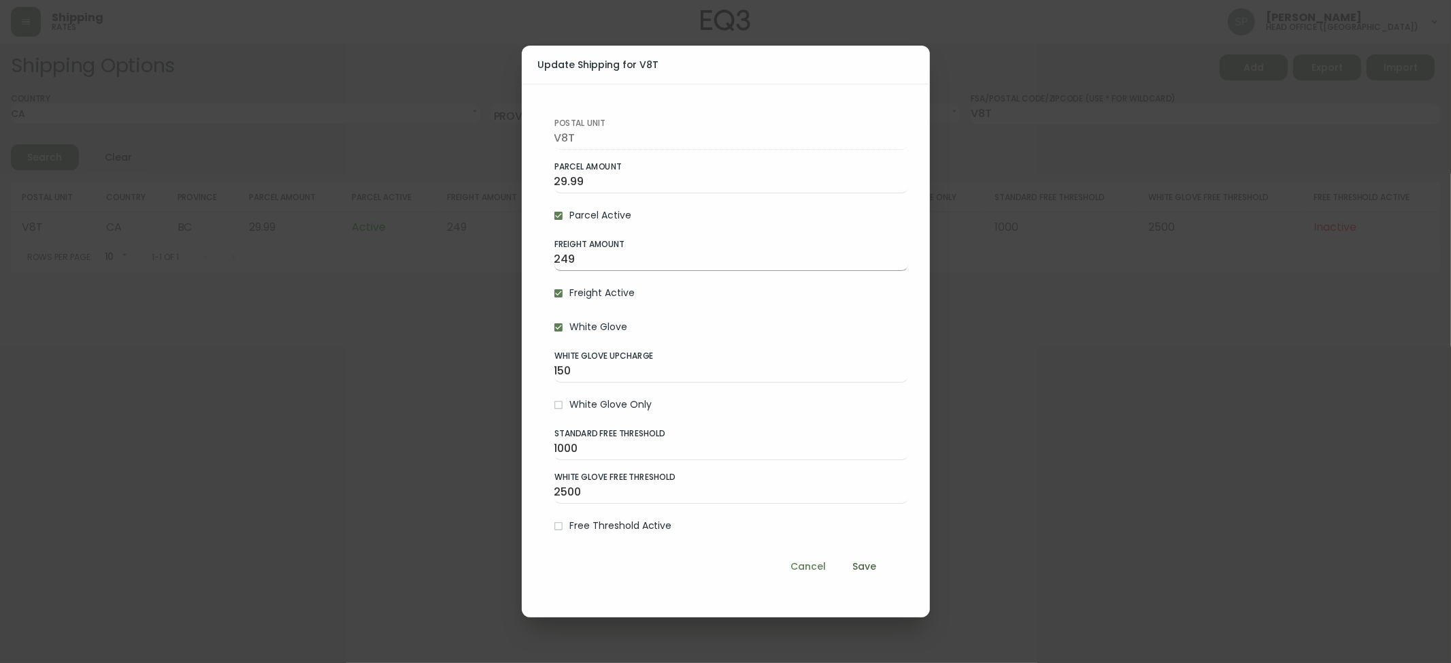
click at [627, 265] on input "249" at bounding box center [731, 260] width 354 height 22
type input "299"
click at [868, 567] on span "Save" at bounding box center [864, 566] width 33 height 17
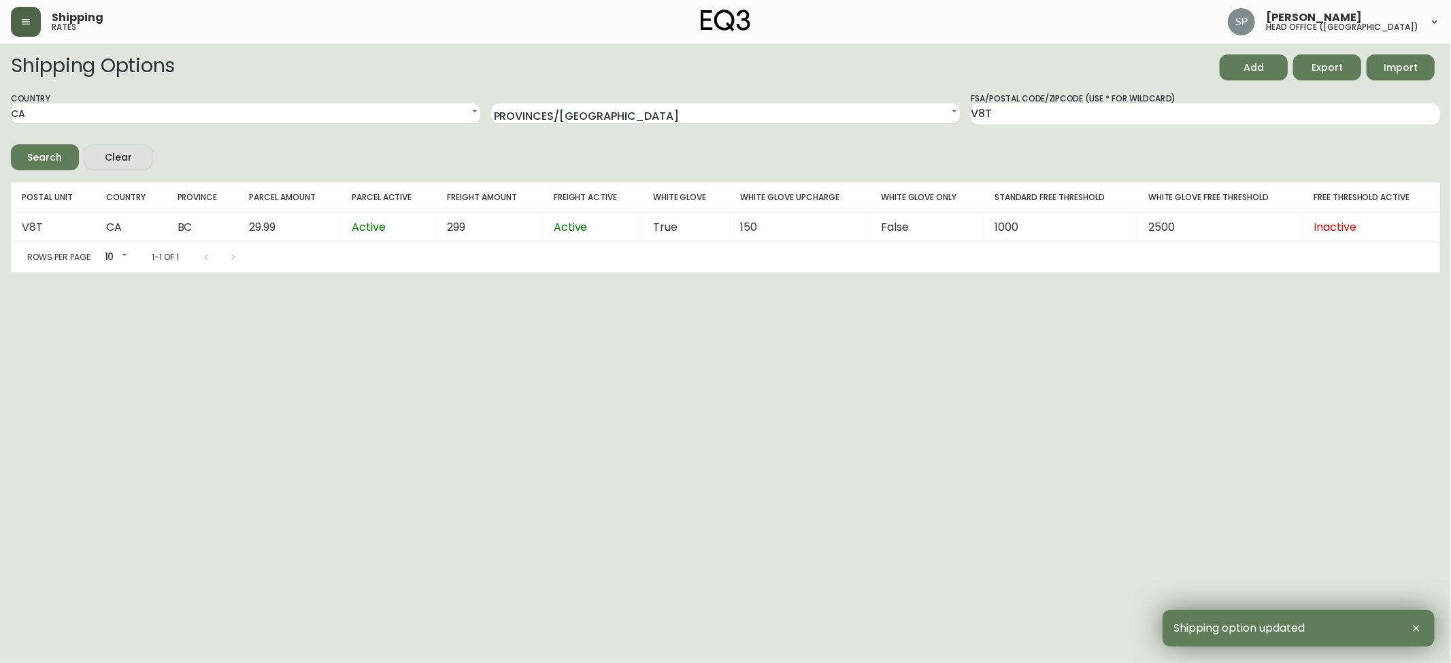
click at [25, 16] on icon "button" at bounding box center [25, 21] width 11 height 11
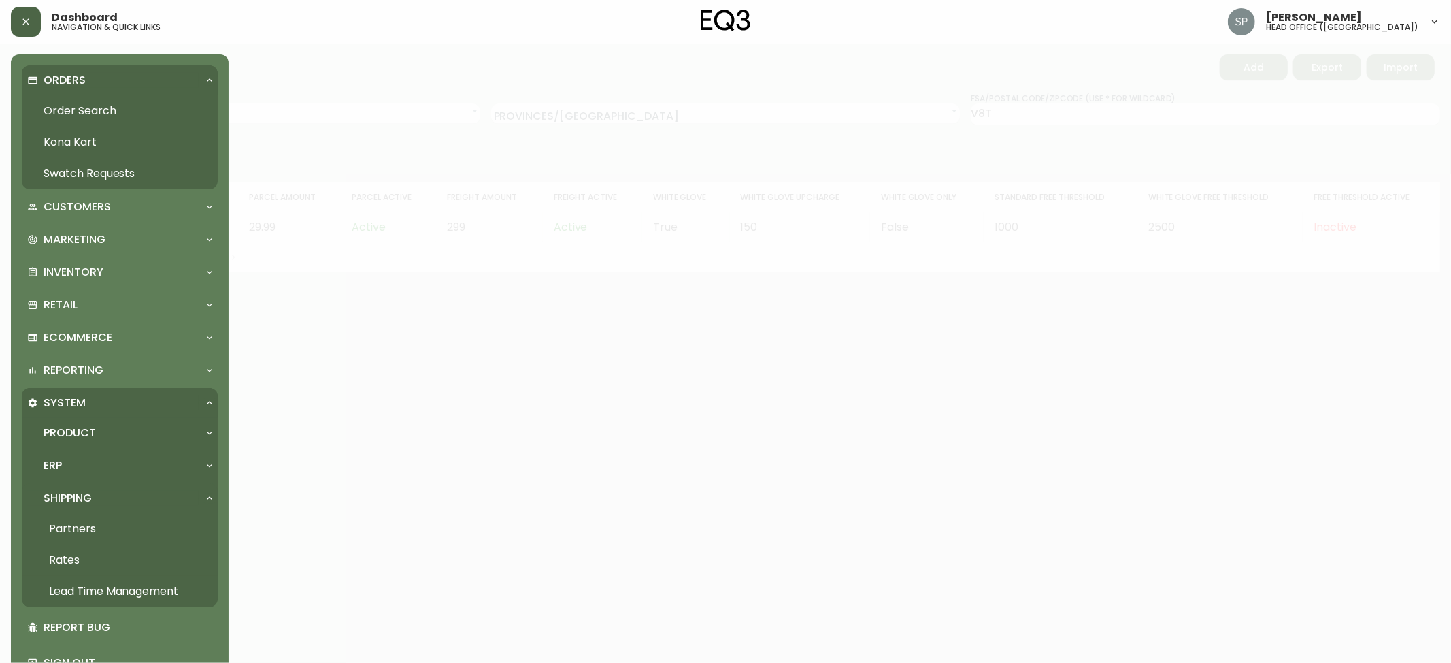
click at [61, 110] on link "Order Search" at bounding box center [120, 110] width 196 height 31
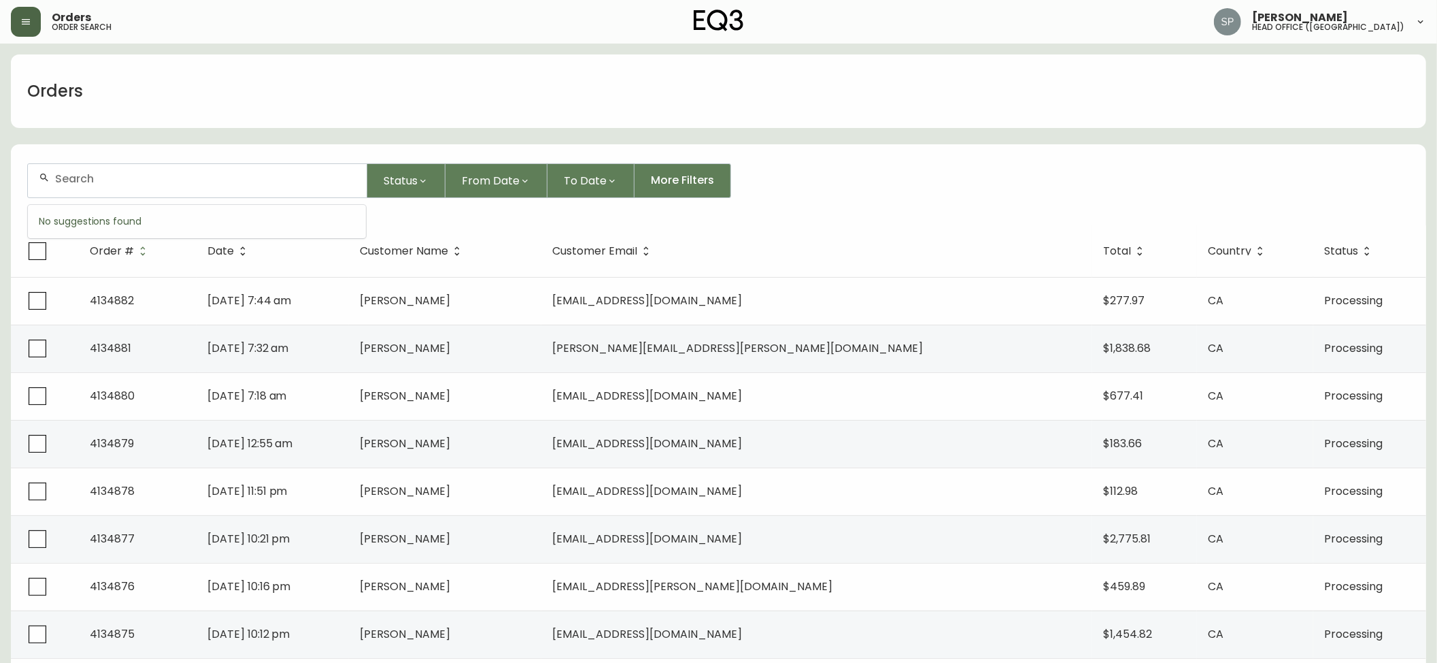
click at [107, 176] on input "text" at bounding box center [205, 178] width 301 height 13
type input "8548053"
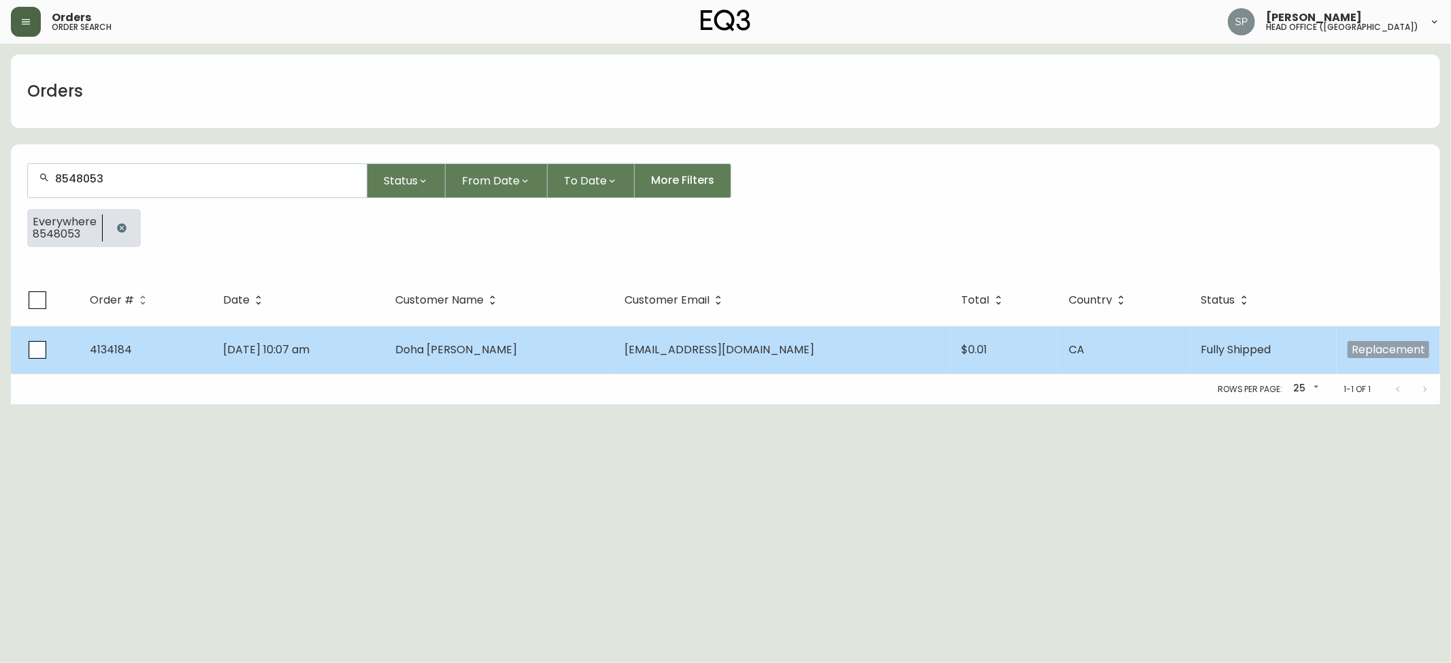
click at [382, 350] on td "[DATE] 10:07 am" at bounding box center [298, 350] width 172 height 48
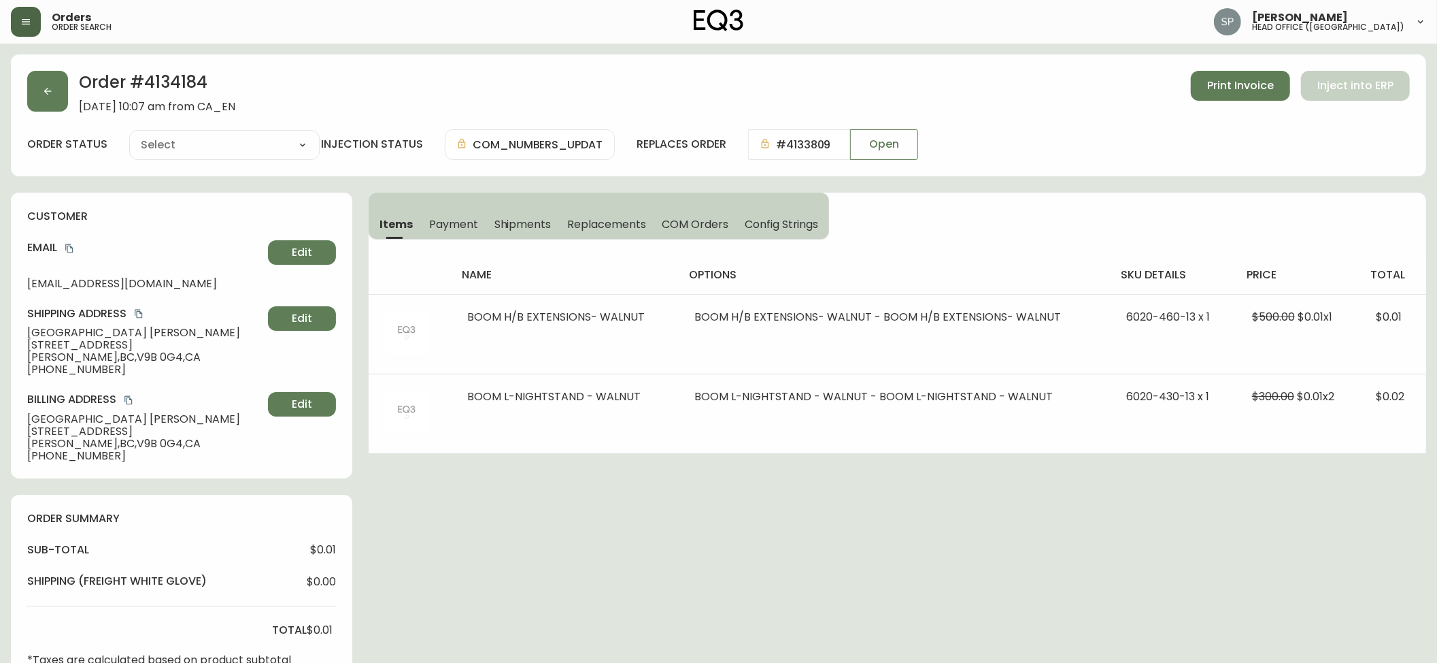
type input "Fully Shipped"
select select "FULLY_SHIPPED"
click at [50, 102] on button "button" at bounding box center [47, 91] width 41 height 41
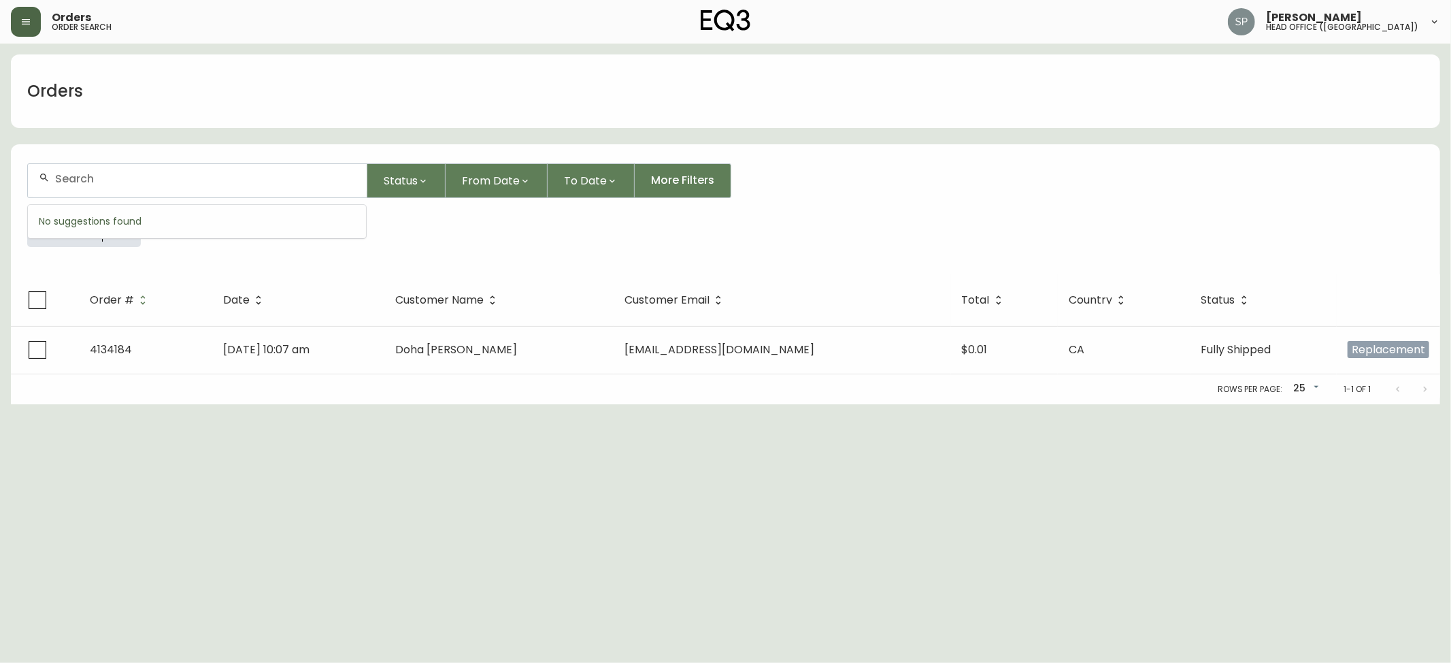
click at [192, 185] on input "text" at bounding box center [205, 178] width 301 height 13
type input "8549028"
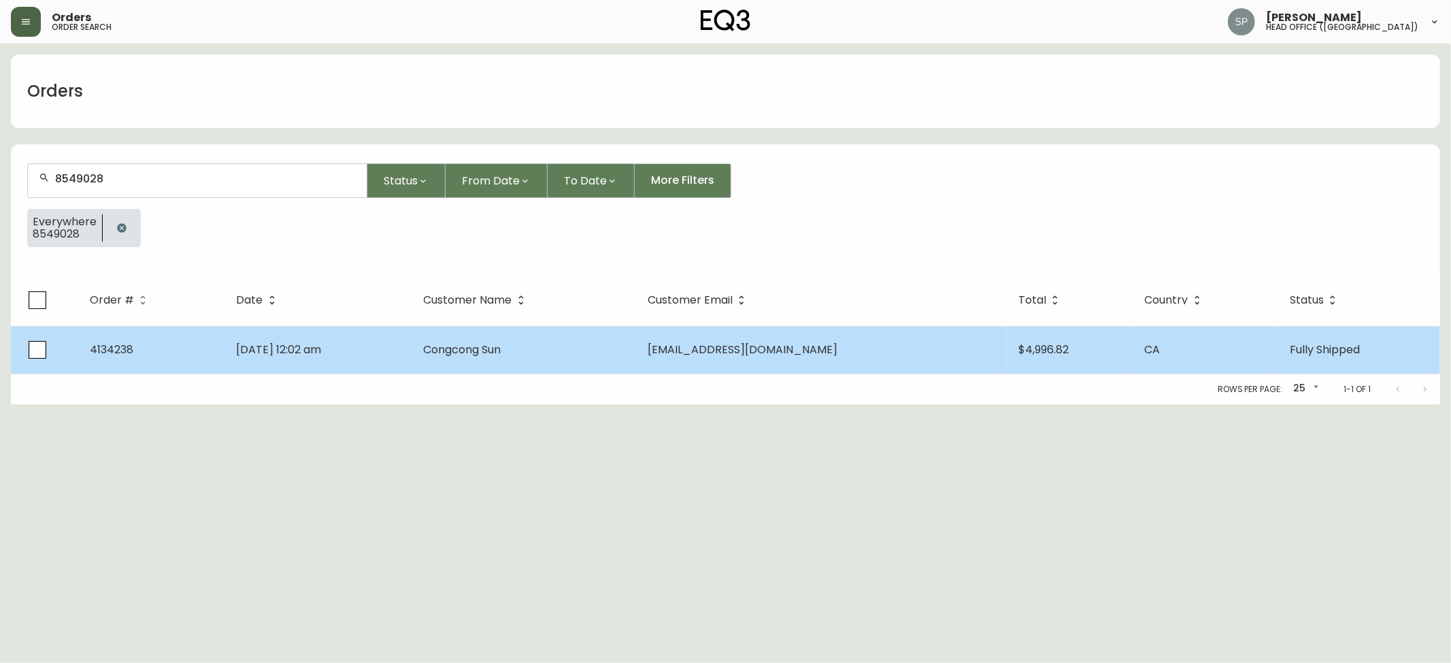
click at [569, 352] on td "Congcong Sun" at bounding box center [525, 350] width 224 height 48
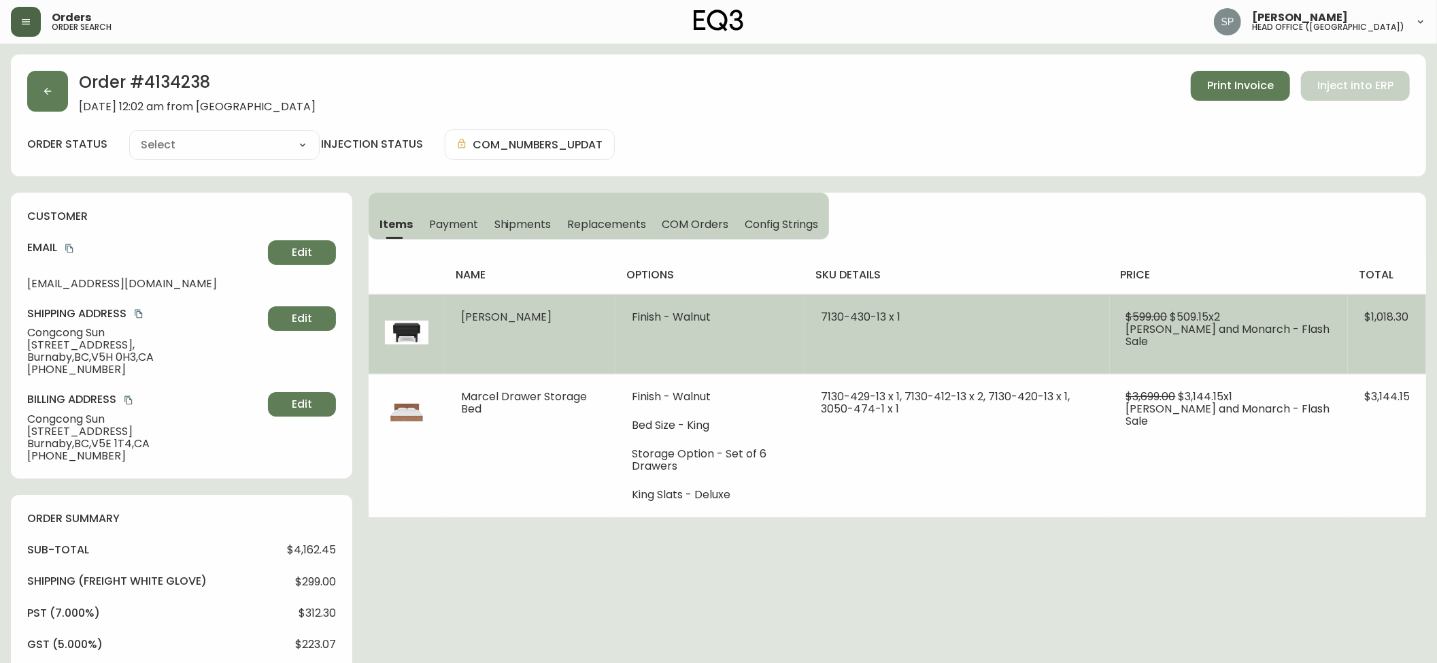
type input "Fully Shipped"
select select "FULLY_SHIPPED"
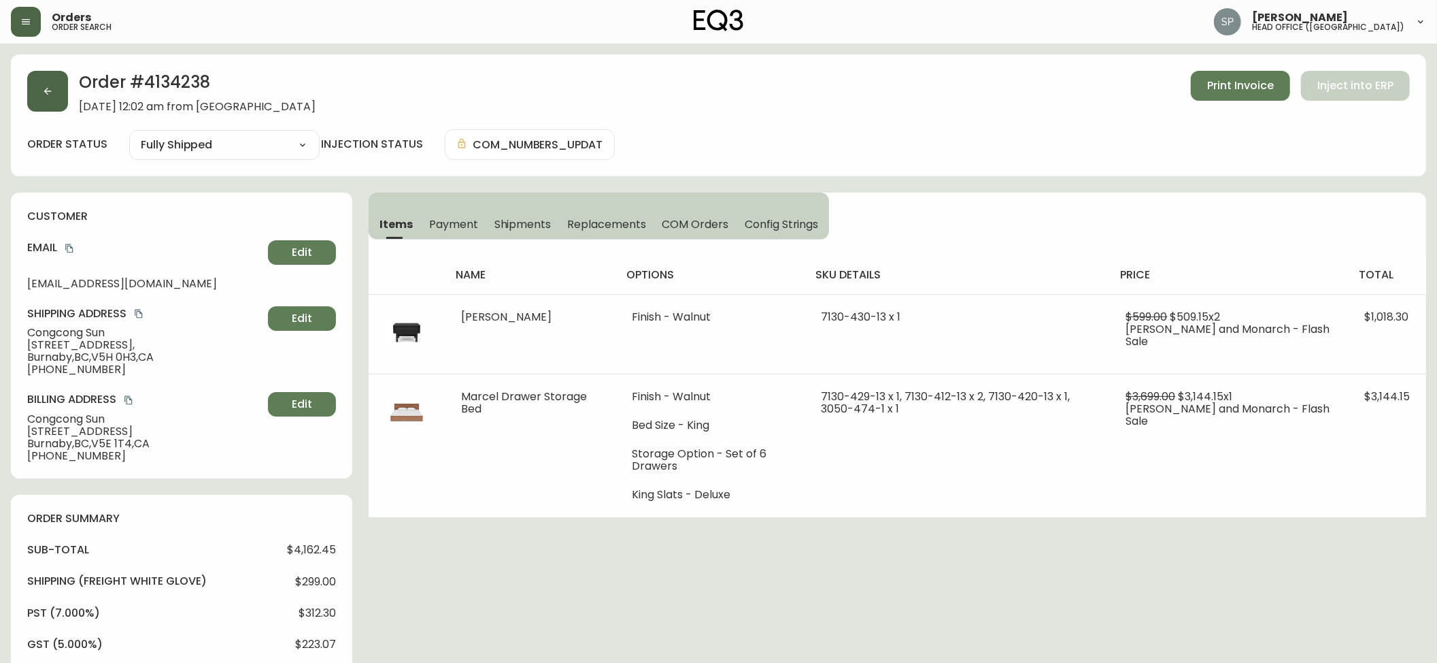
click at [52, 106] on button "button" at bounding box center [47, 91] width 41 height 41
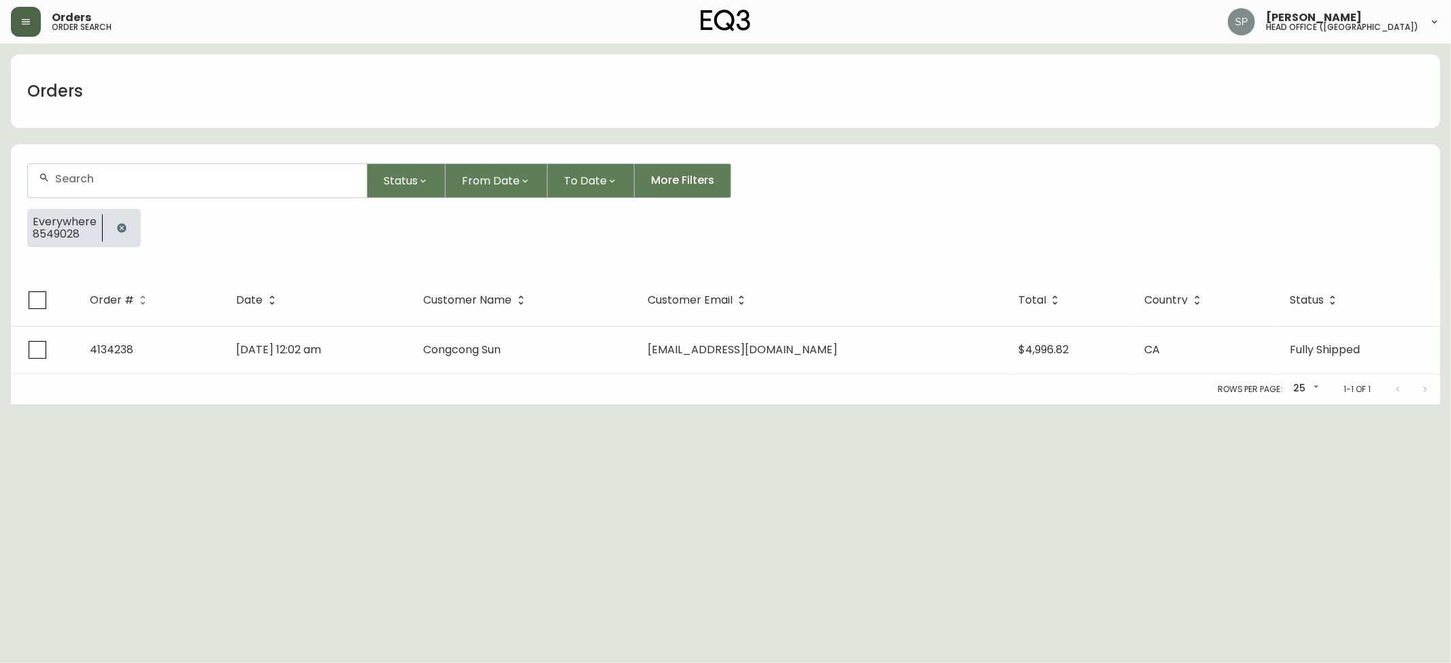
click at [156, 194] on div at bounding box center [197, 180] width 339 height 33
type input "8548979"
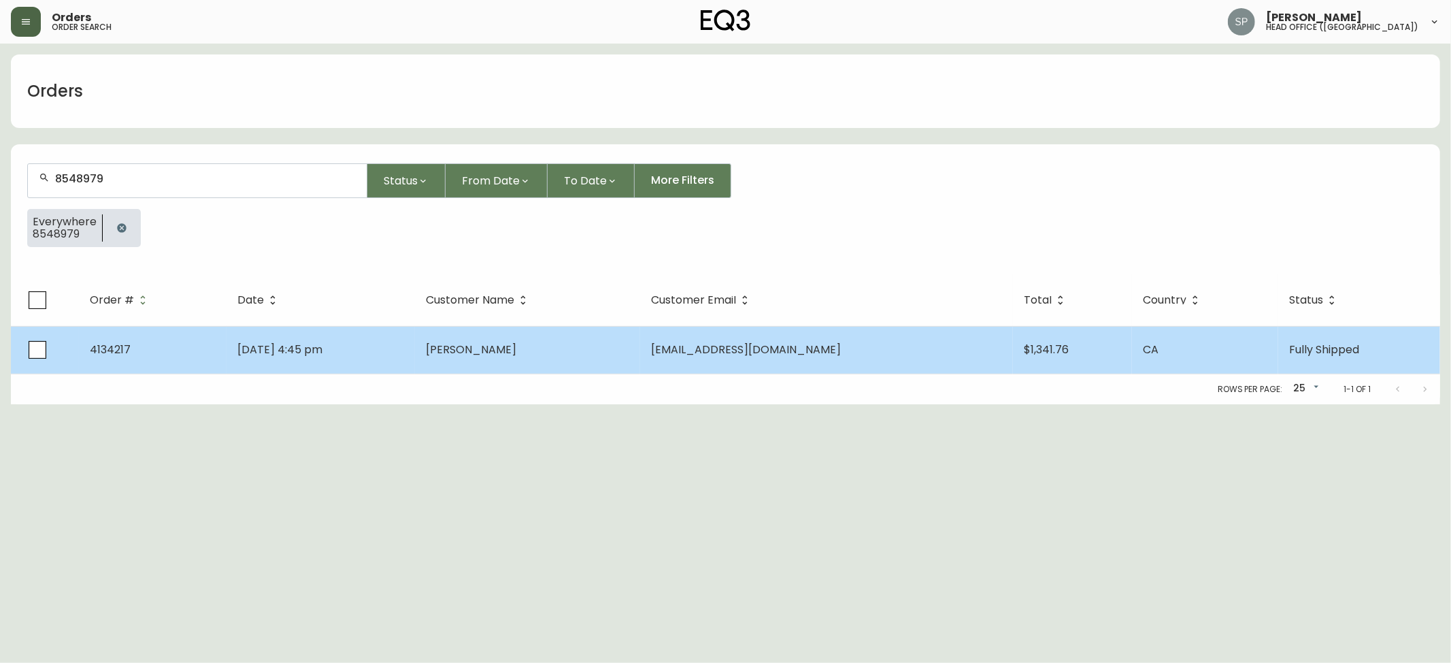
click at [415, 349] on td "[DATE] 4:45 pm" at bounding box center [321, 350] width 188 height 48
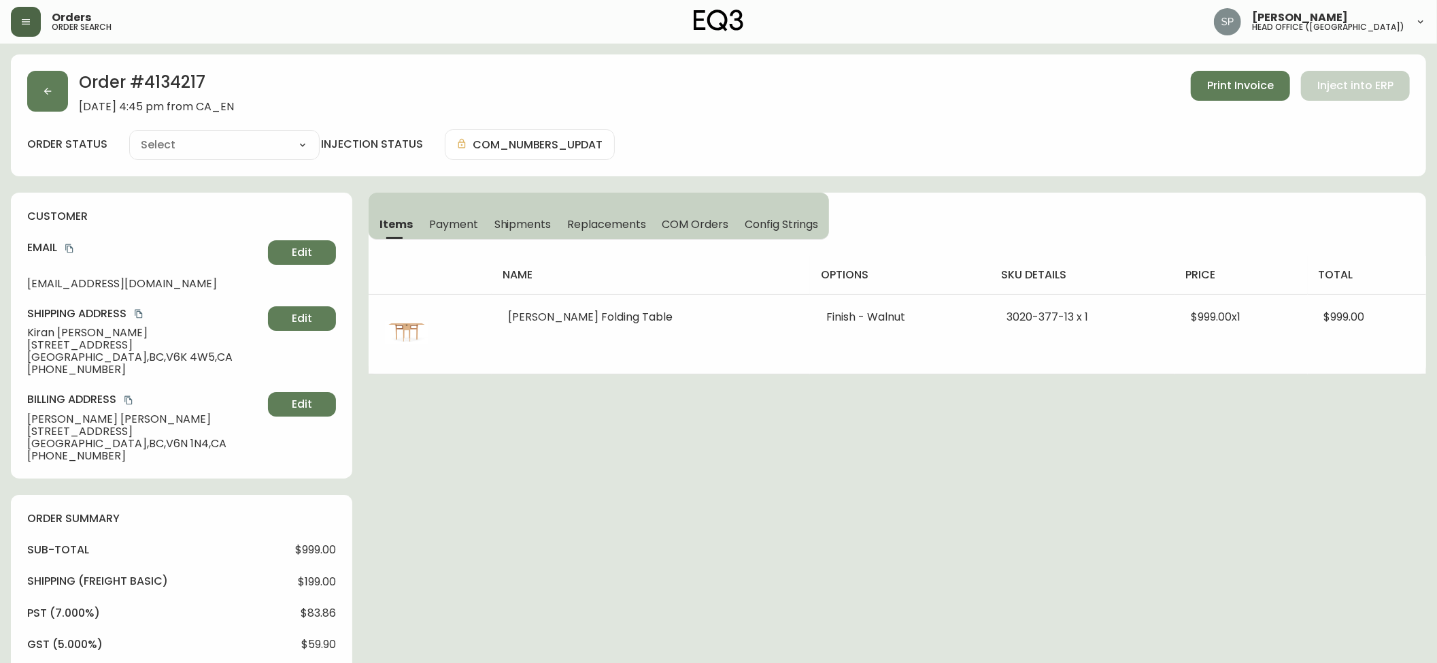
type input "Fully Shipped"
select select "FULLY_SHIPPED"
